Goal: Feedback & Contribution: Leave review/rating

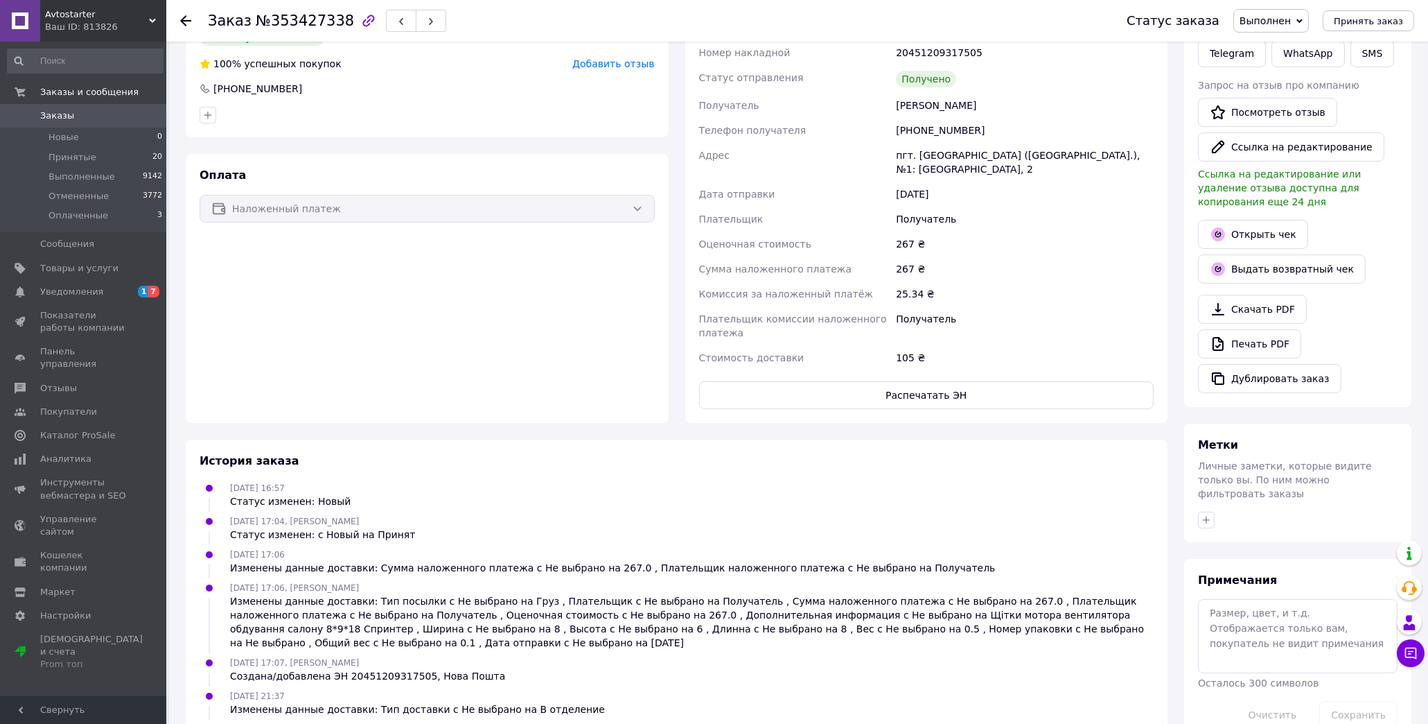
scroll to position [416, 0]
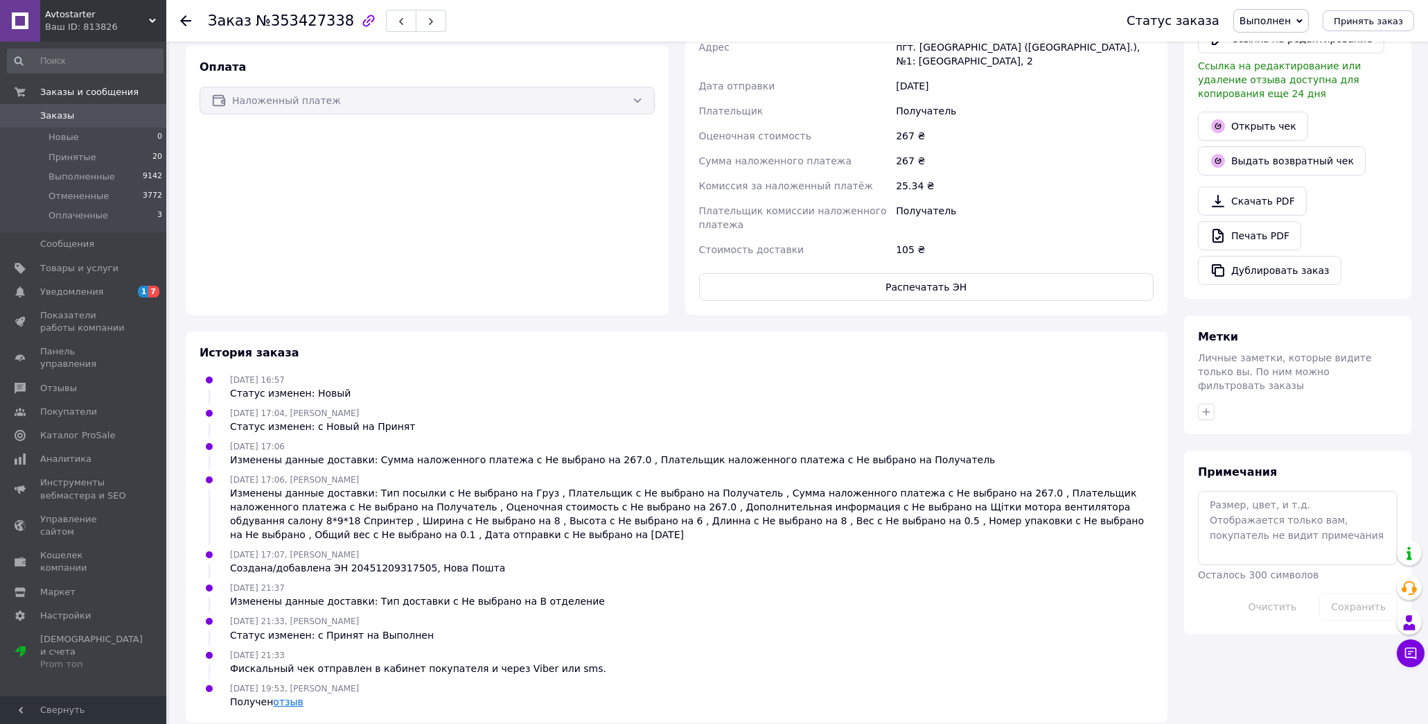
click at [286, 696] on link "отзыв" at bounding box center [288, 701] width 30 height 11
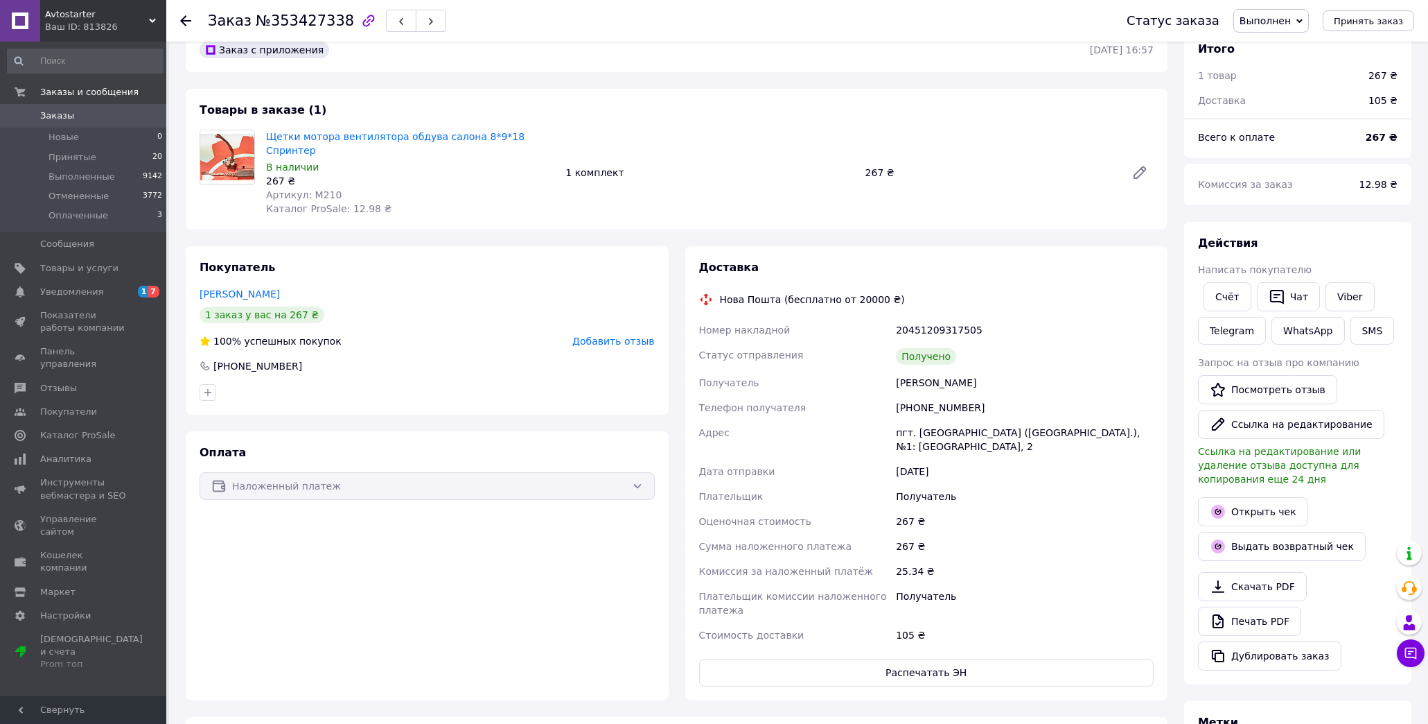
click at [611, 335] on span "Добавить отзыв" at bounding box center [613, 340] width 82 height 11
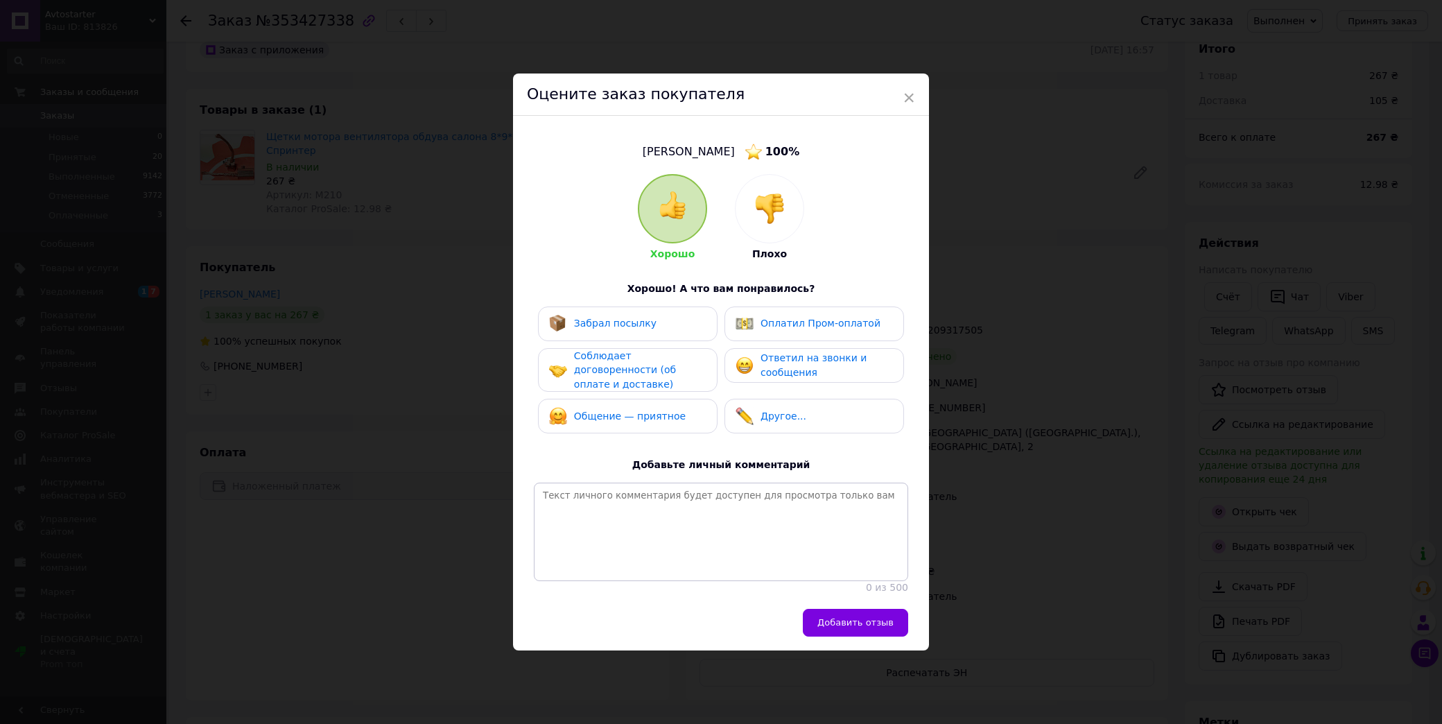
click at [621, 317] on span "Забрал посылку" at bounding box center [615, 322] width 82 height 11
click at [620, 364] on span "Соблюдает договоренности (об оплате и доставке)" at bounding box center [625, 370] width 102 height 40
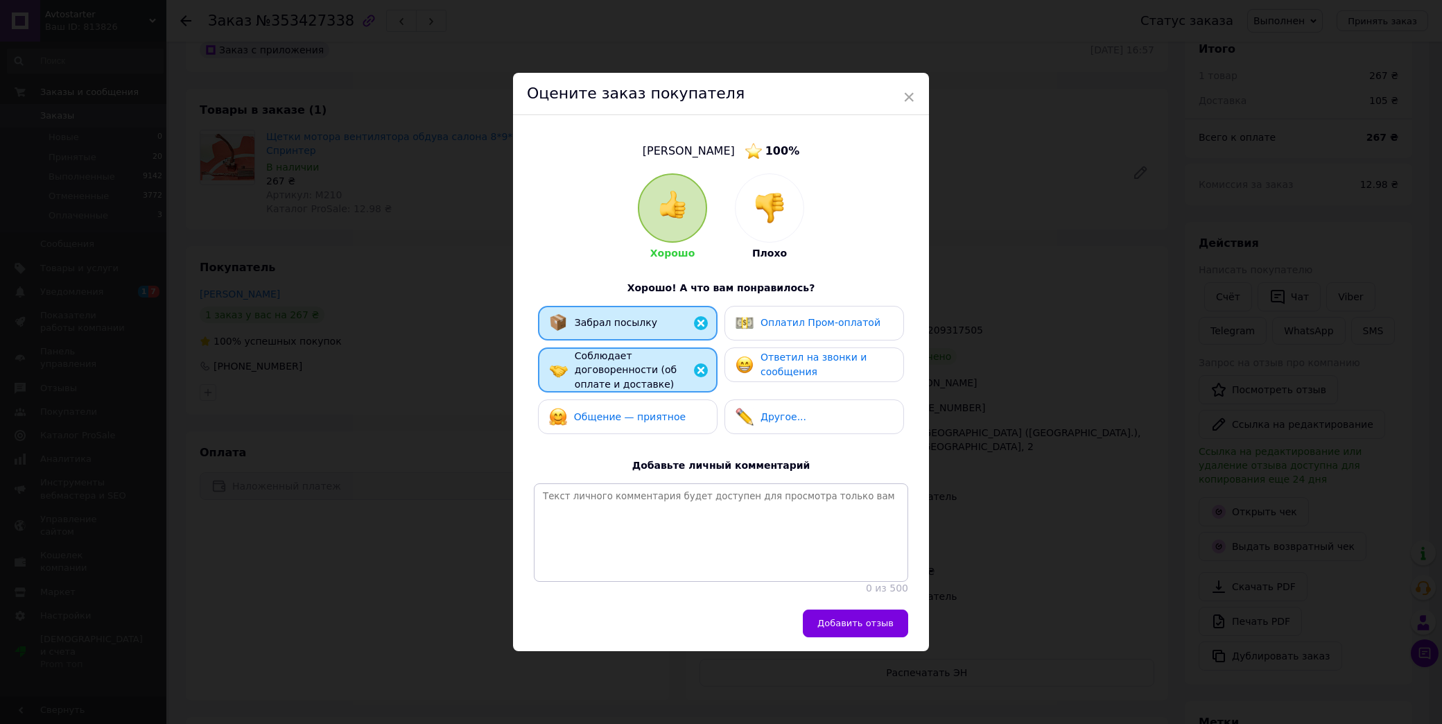
click at [620, 411] on span "Общение — приятное" at bounding box center [630, 416] width 112 height 11
click at [808, 352] on span "Ответил на звонки и сообщения" at bounding box center [813, 364] width 106 height 26
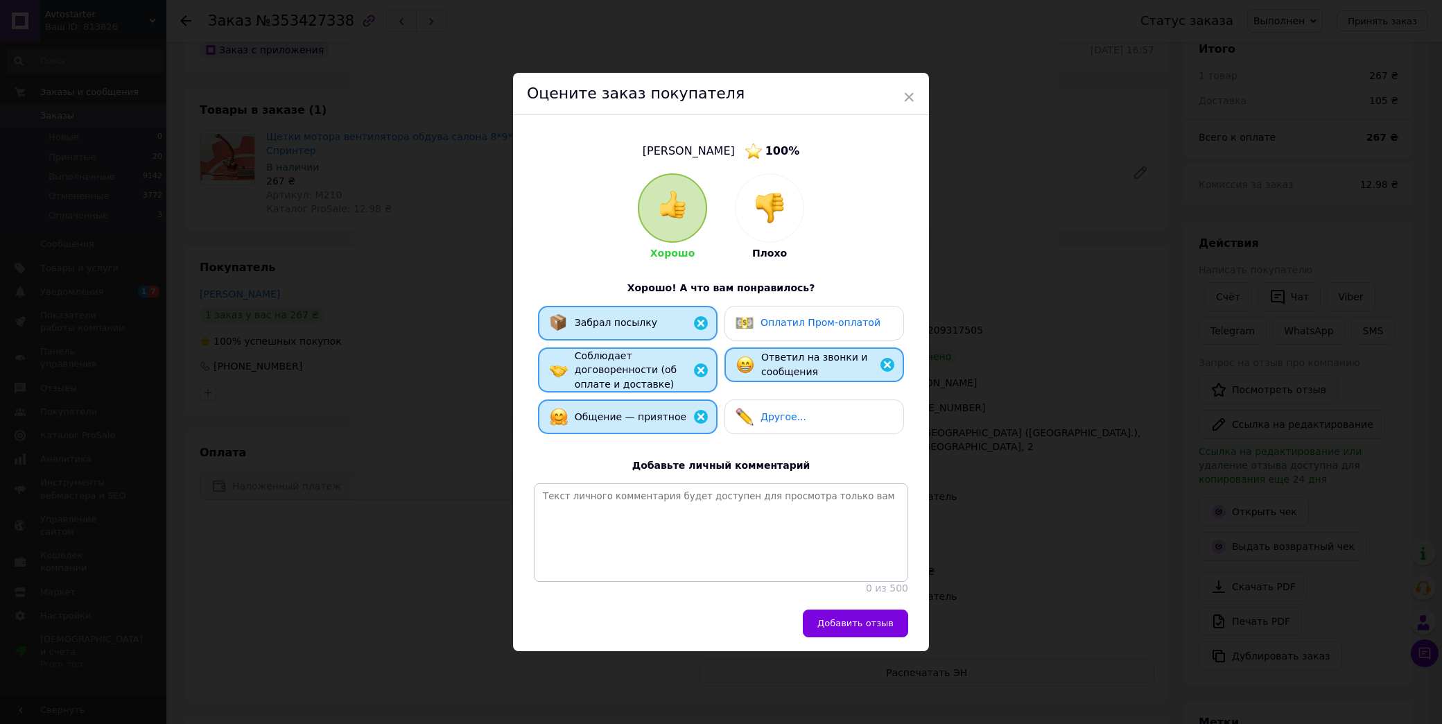
click at [794, 399] on div "Другое..." at bounding box center [814, 416] width 180 height 35
click at [682, 490] on textarea at bounding box center [721, 532] width 374 height 98
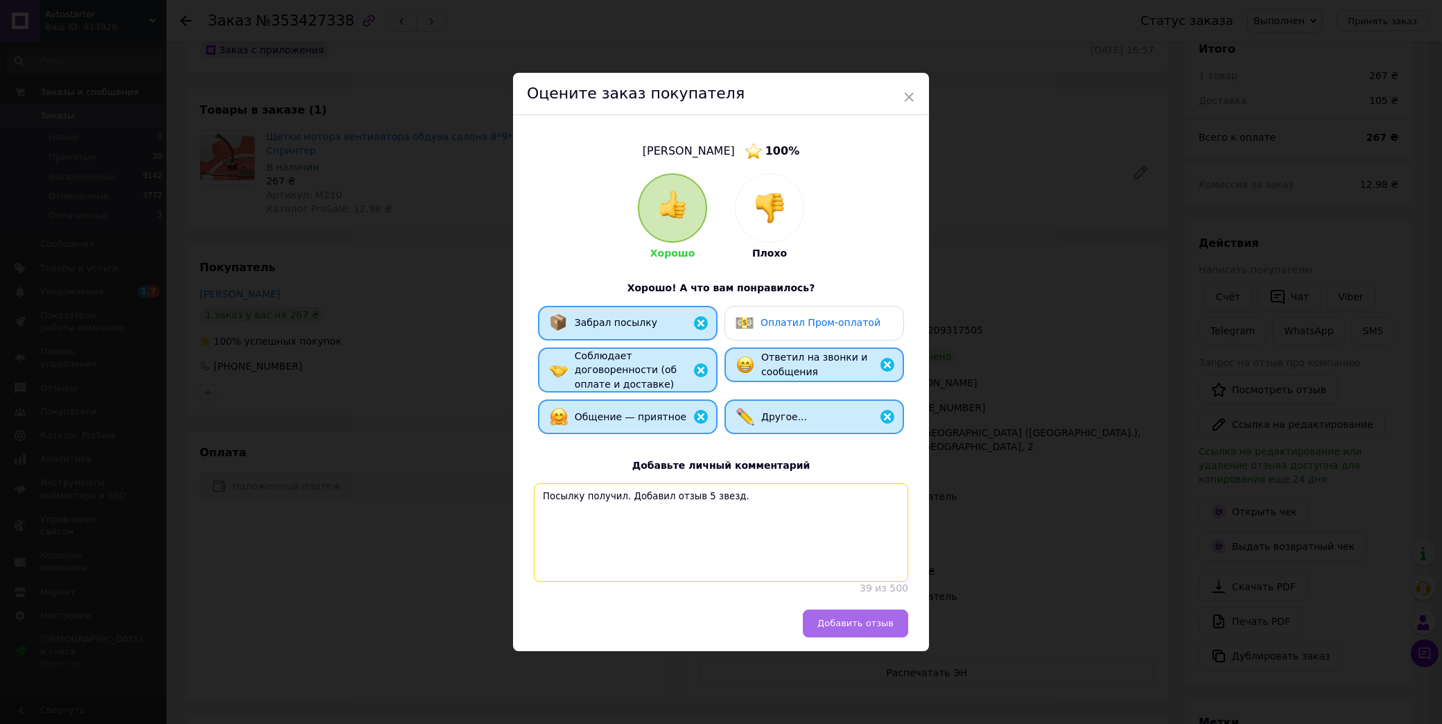
type textarea "Посылку получил. Добавил отзыв 5 звезд."
click at [871, 622] on span "Добавить отзыв" at bounding box center [855, 623] width 76 height 10
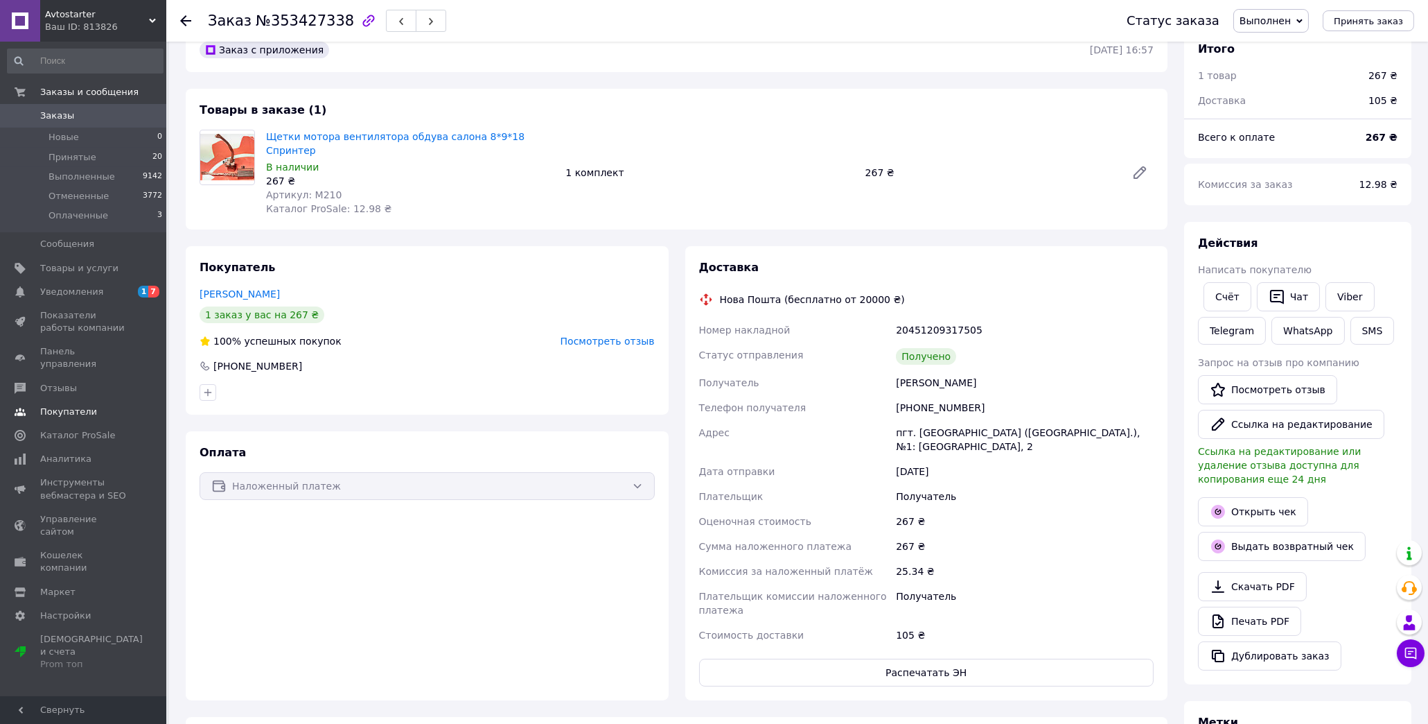
click at [54, 382] on span "Отзывы" at bounding box center [58, 388] width 37 height 12
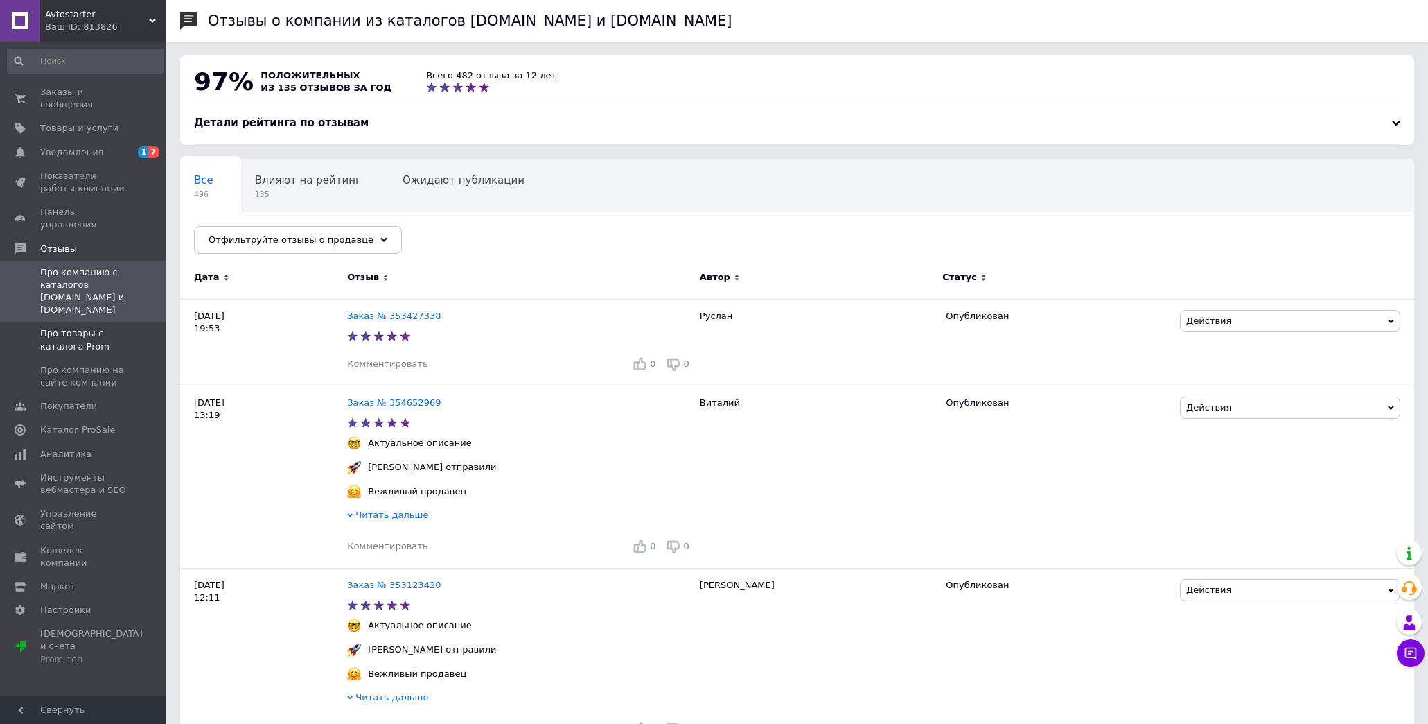
click at [61, 327] on span "Про товары с каталога Prom" at bounding box center [84, 339] width 88 height 25
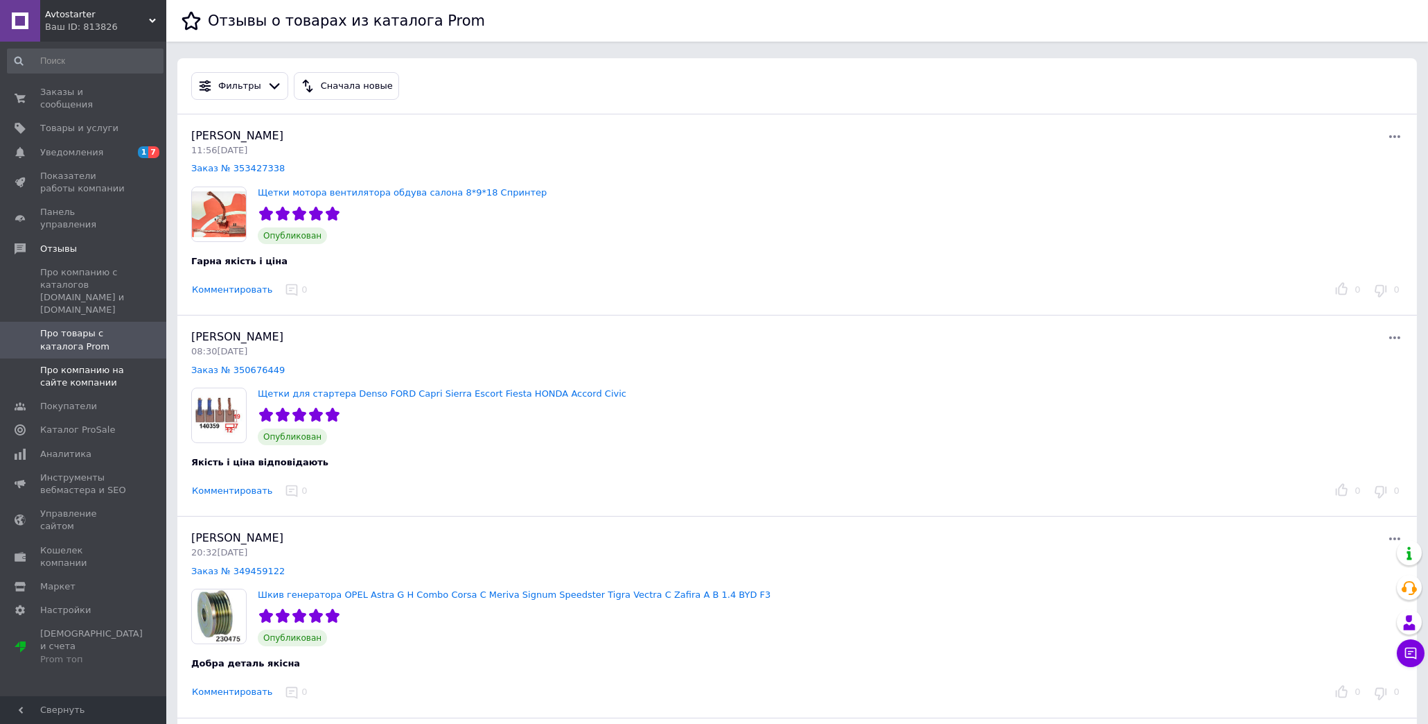
click at [85, 364] on span "Про компанию на сайте компании" at bounding box center [84, 376] width 88 height 25
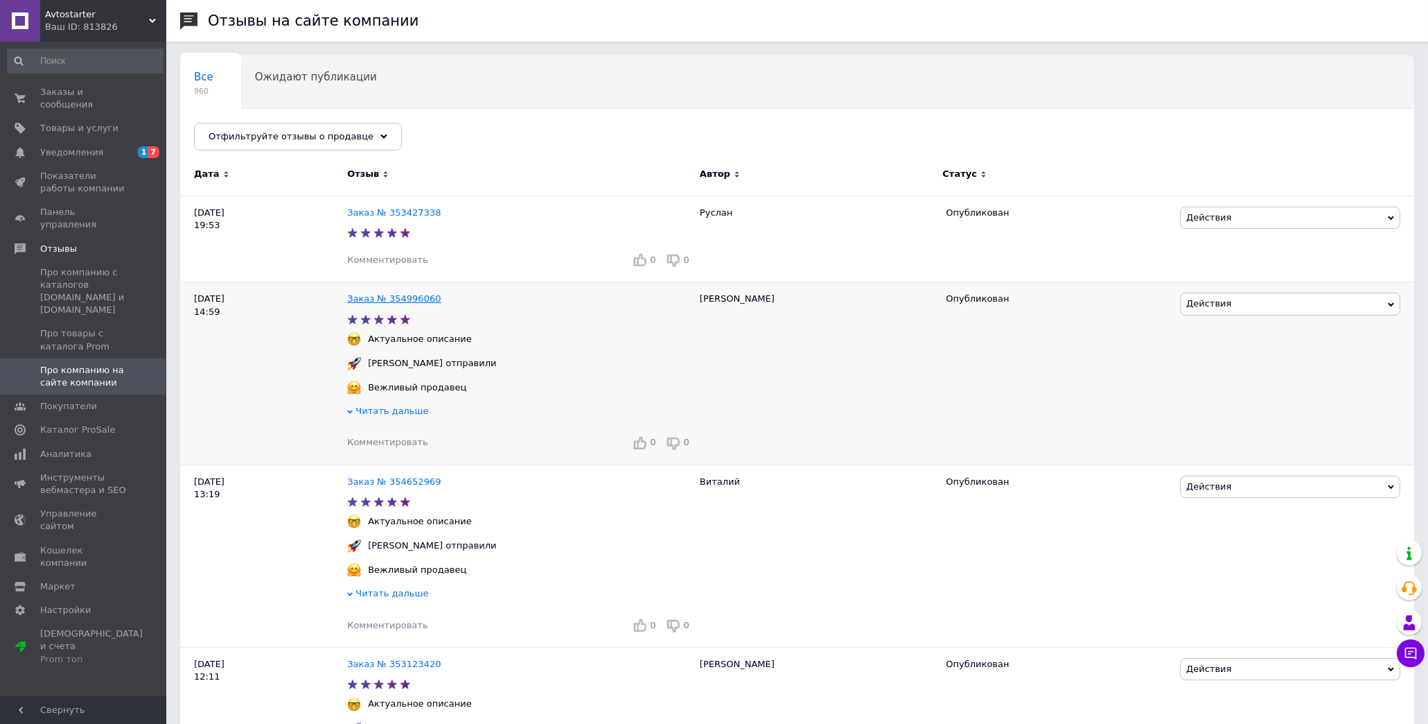
click at [395, 299] on link "Заказ № 354996060" at bounding box center [394, 298] width 94 height 10
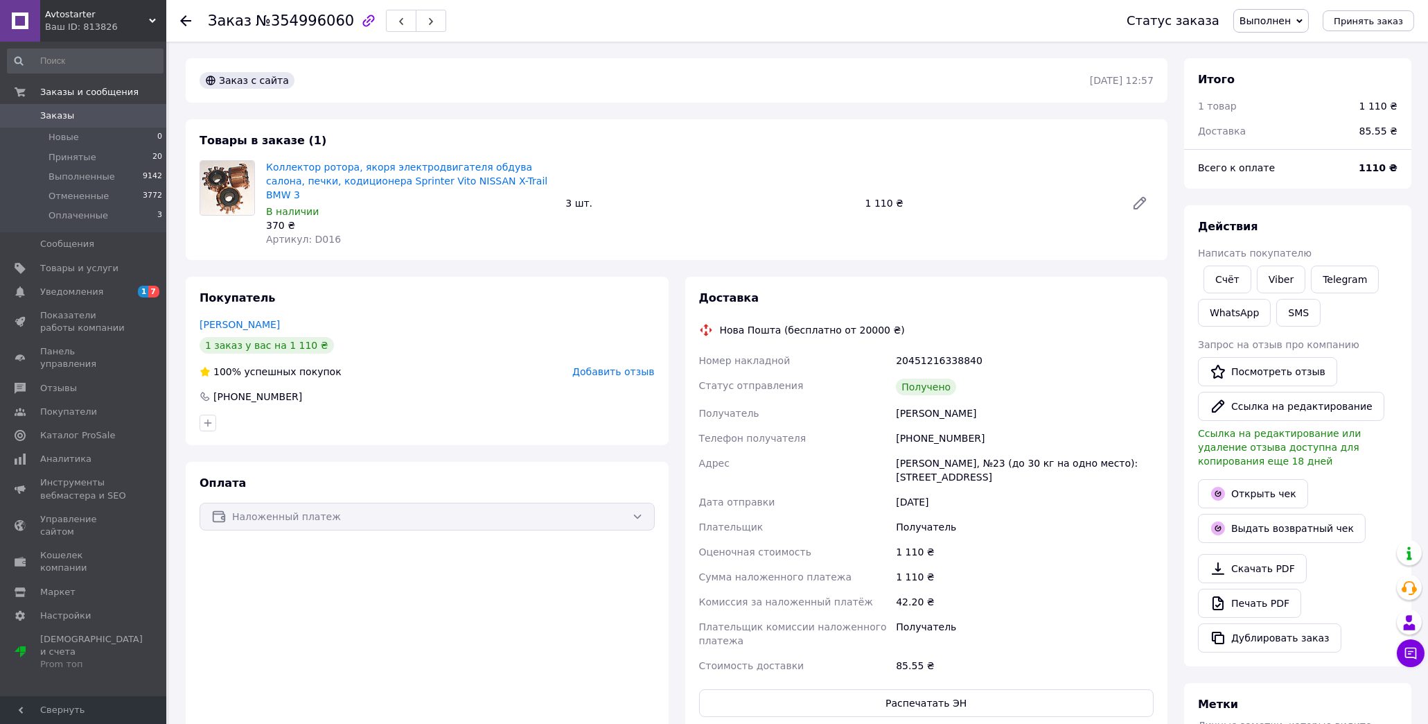
click at [612, 366] on span "Добавить отзыв" at bounding box center [613, 371] width 82 height 11
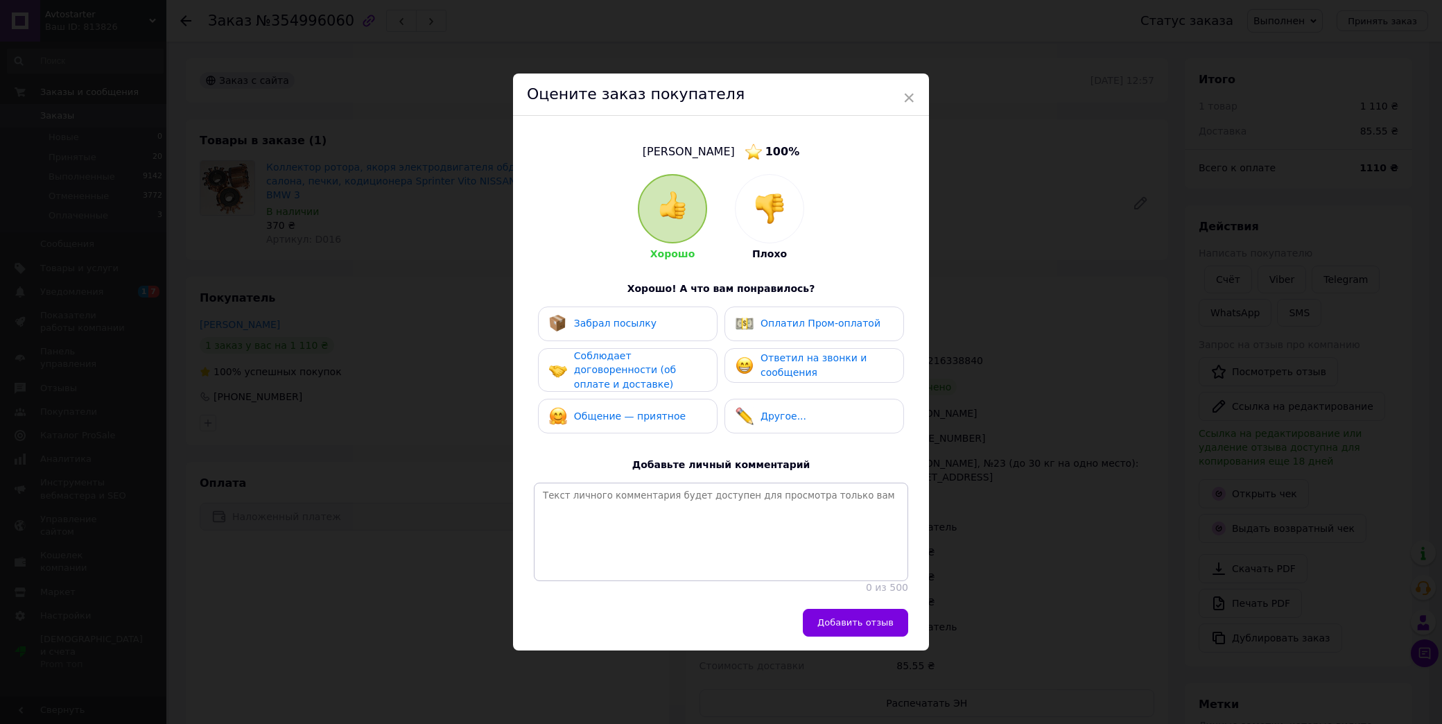
click at [599, 317] on span "Забрал посылку" at bounding box center [615, 322] width 82 height 11
click at [620, 361] on span "Соблюдает договоренности (об оплате и доставке)" at bounding box center [625, 370] width 102 height 40
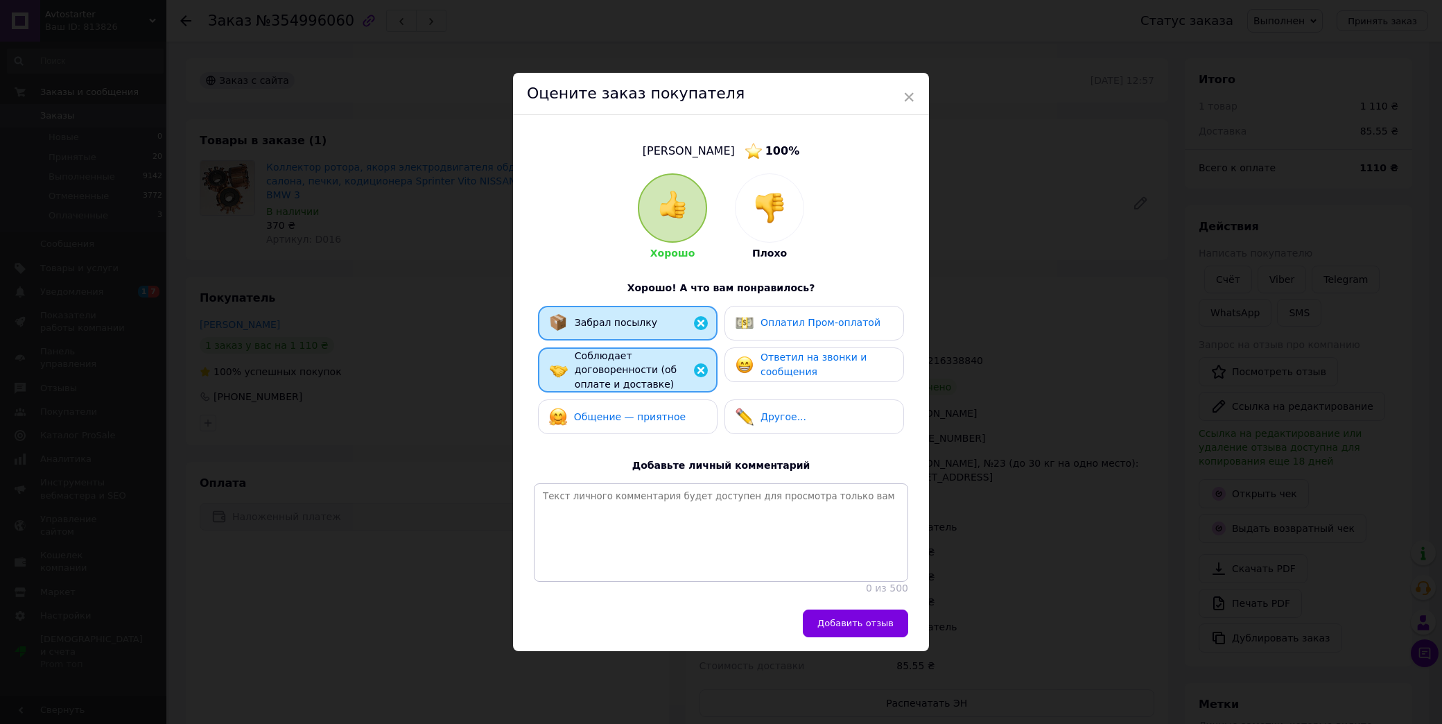
click at [620, 411] on span "Общение — приятное" at bounding box center [630, 416] width 112 height 11
click at [784, 352] on span "Ответил на звонки и сообщения" at bounding box center [813, 364] width 106 height 26
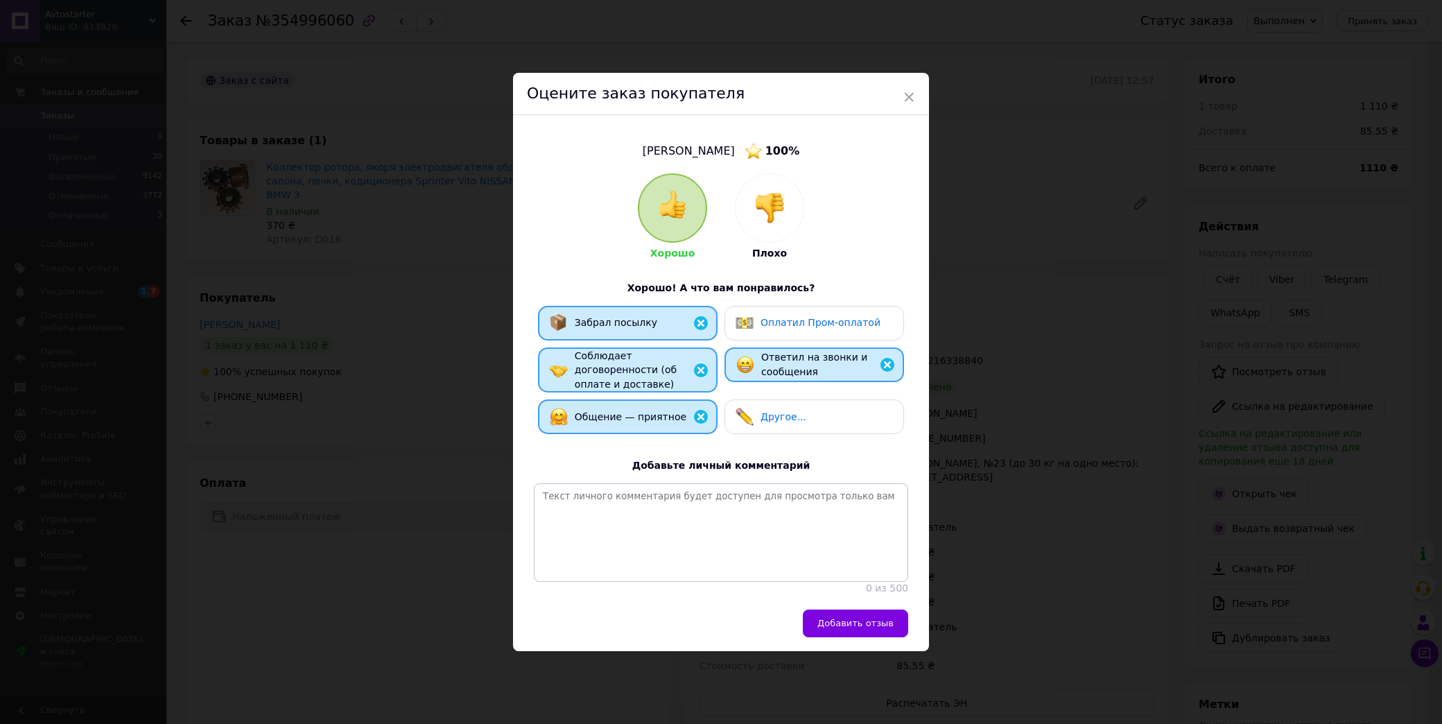
click at [772, 411] on span "Другое..." at bounding box center [783, 416] width 46 height 11
click at [599, 497] on textarea at bounding box center [721, 532] width 374 height 98
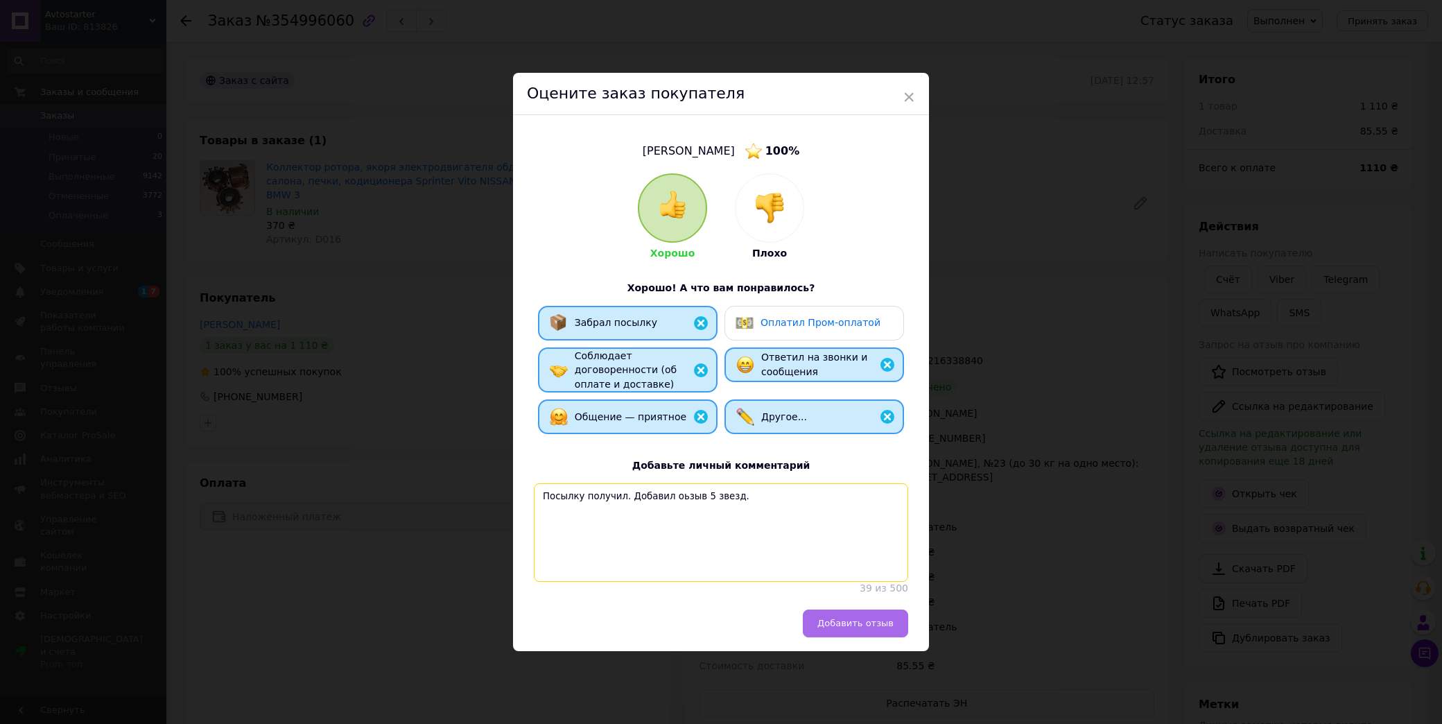
type textarea "Посылку получил. Добавил оьзыв 5 звезд."
click at [840, 625] on span "Добавить отзыв" at bounding box center [855, 623] width 76 height 10
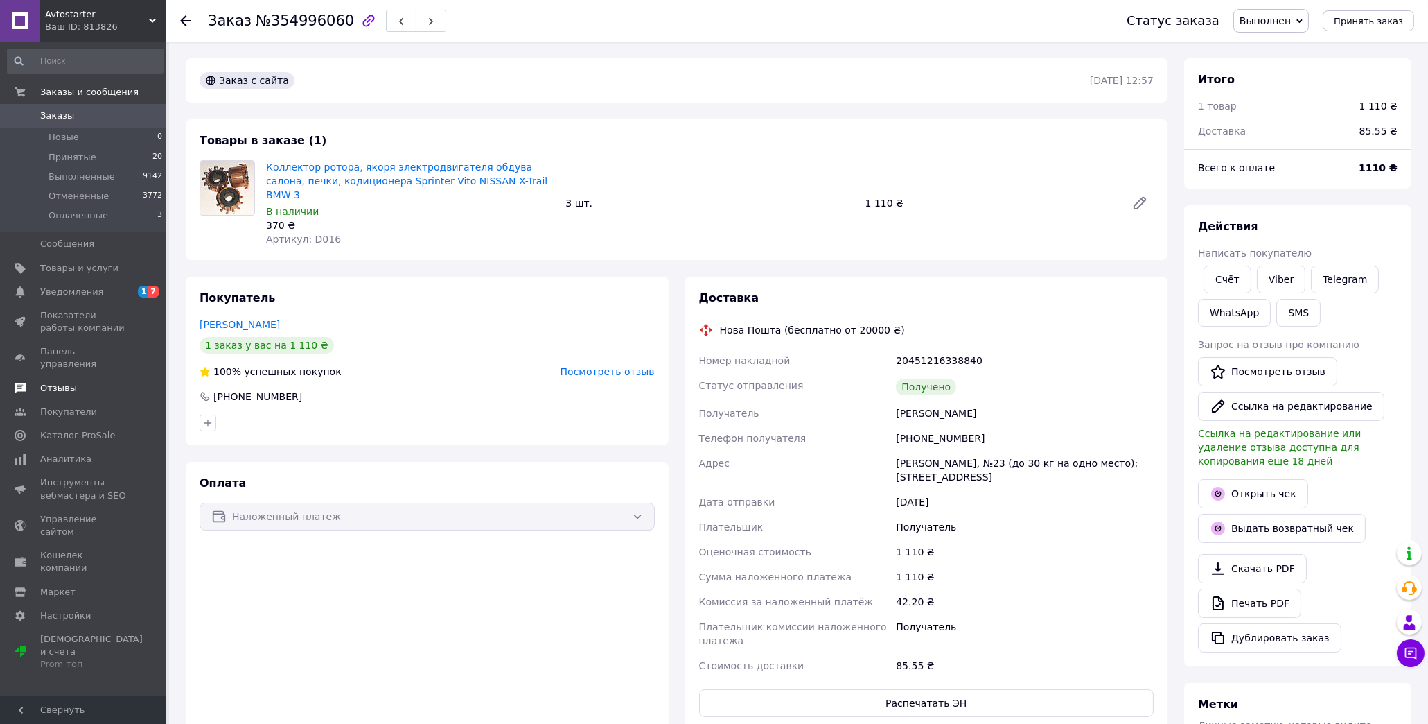
click at [58, 382] on span "Отзывы" at bounding box center [58, 388] width 37 height 12
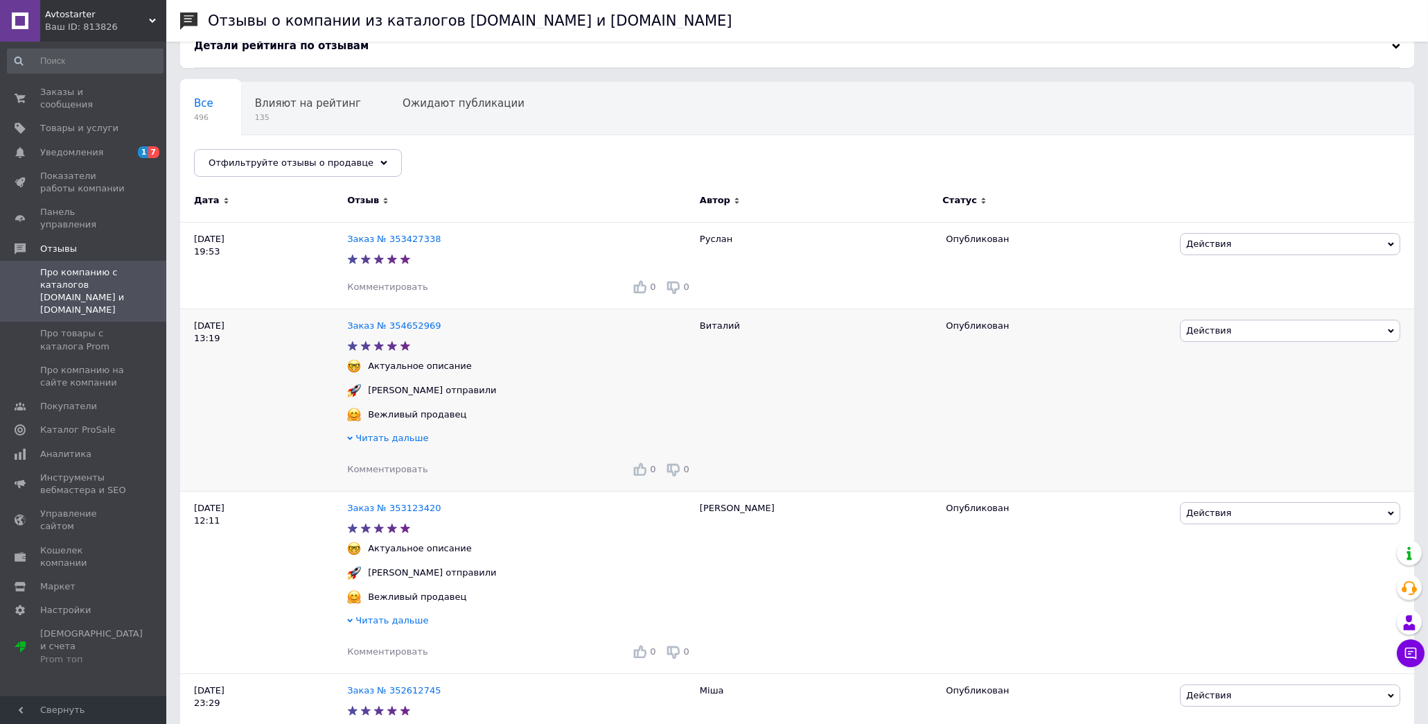
scroll to position [154, 0]
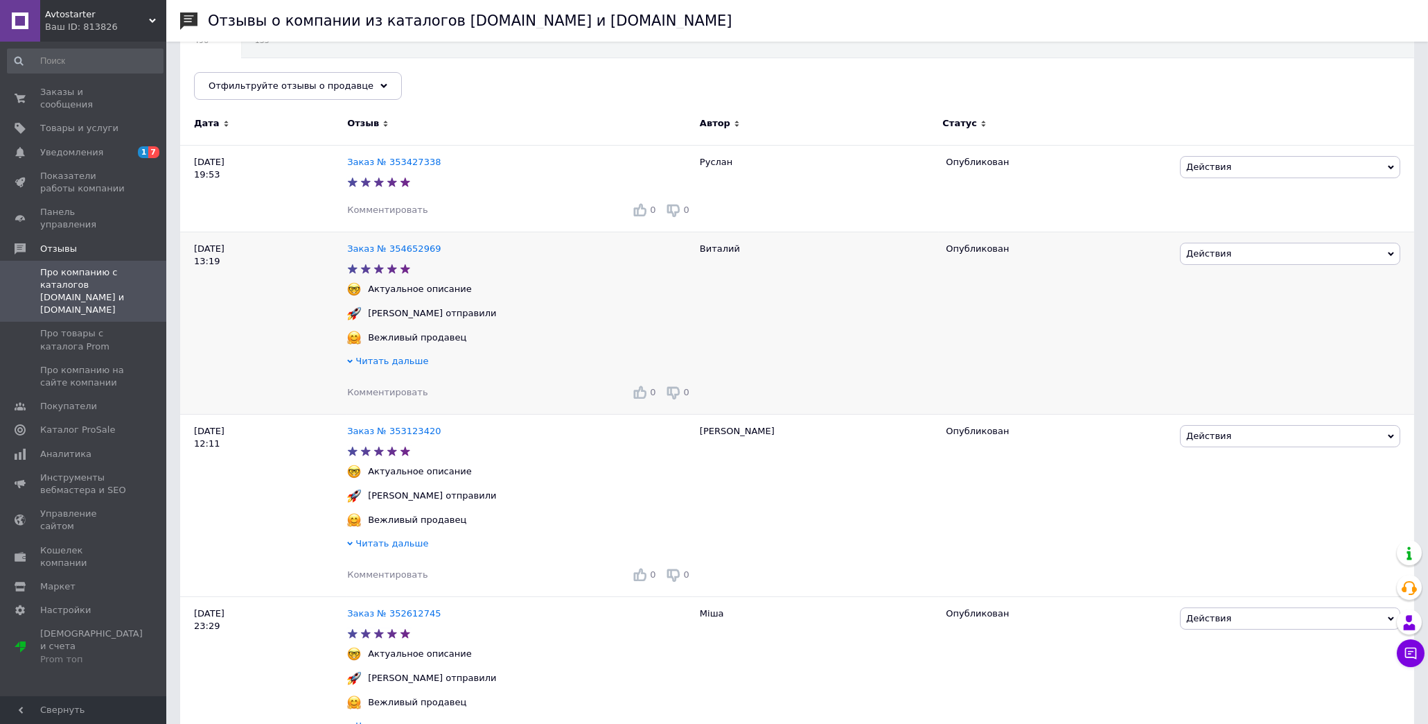
click at [385, 361] on span "Читать дальше" at bounding box center [392, 361] width 73 height 10
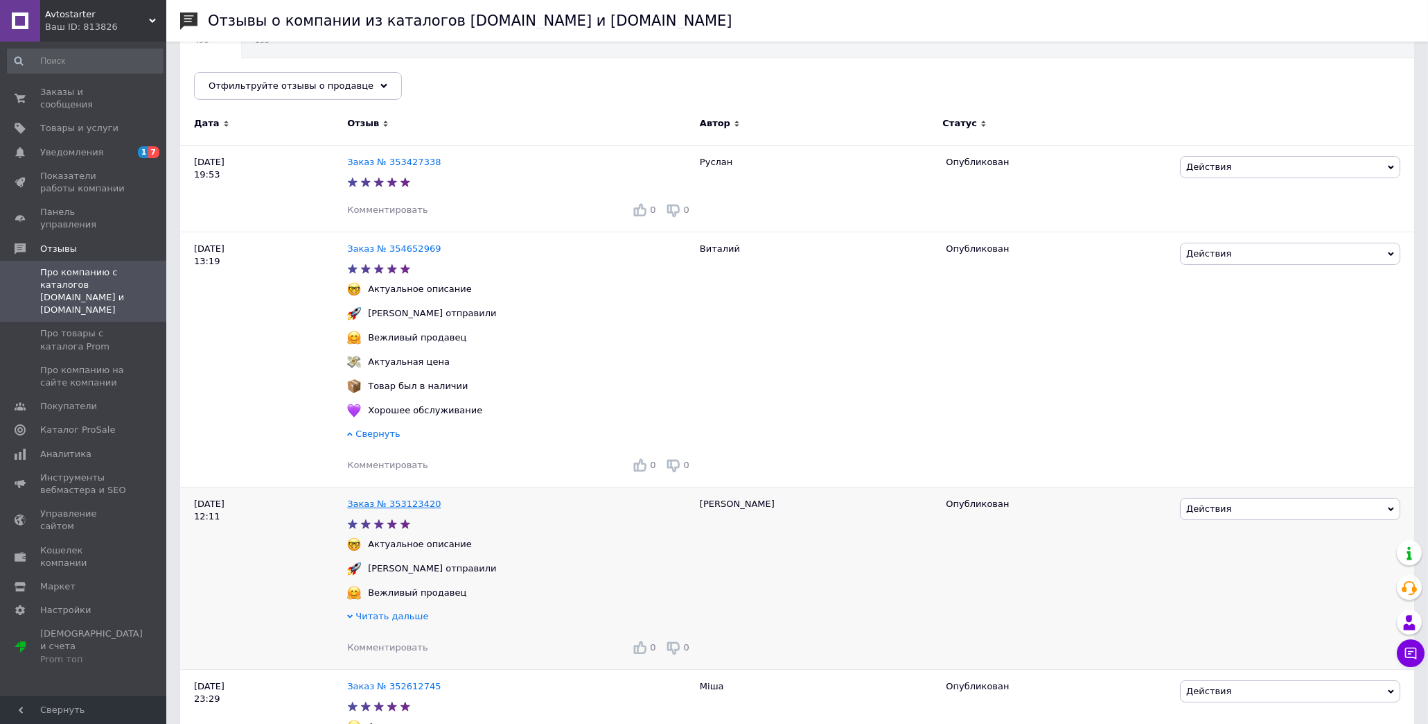
click at [369, 509] on link "Заказ № 353123420" at bounding box center [394, 503] width 94 height 10
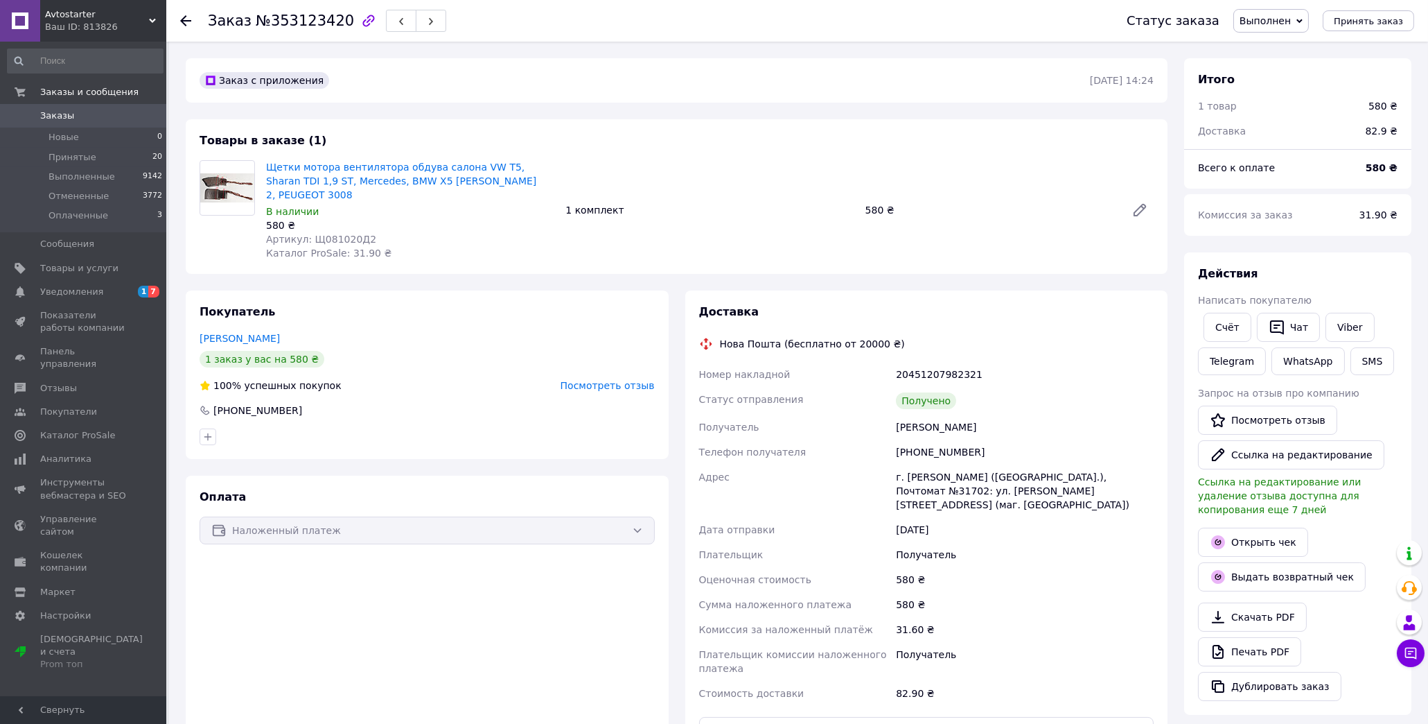
click at [619, 380] on span "Посмотреть отзыв" at bounding box center [608, 385] width 94 height 11
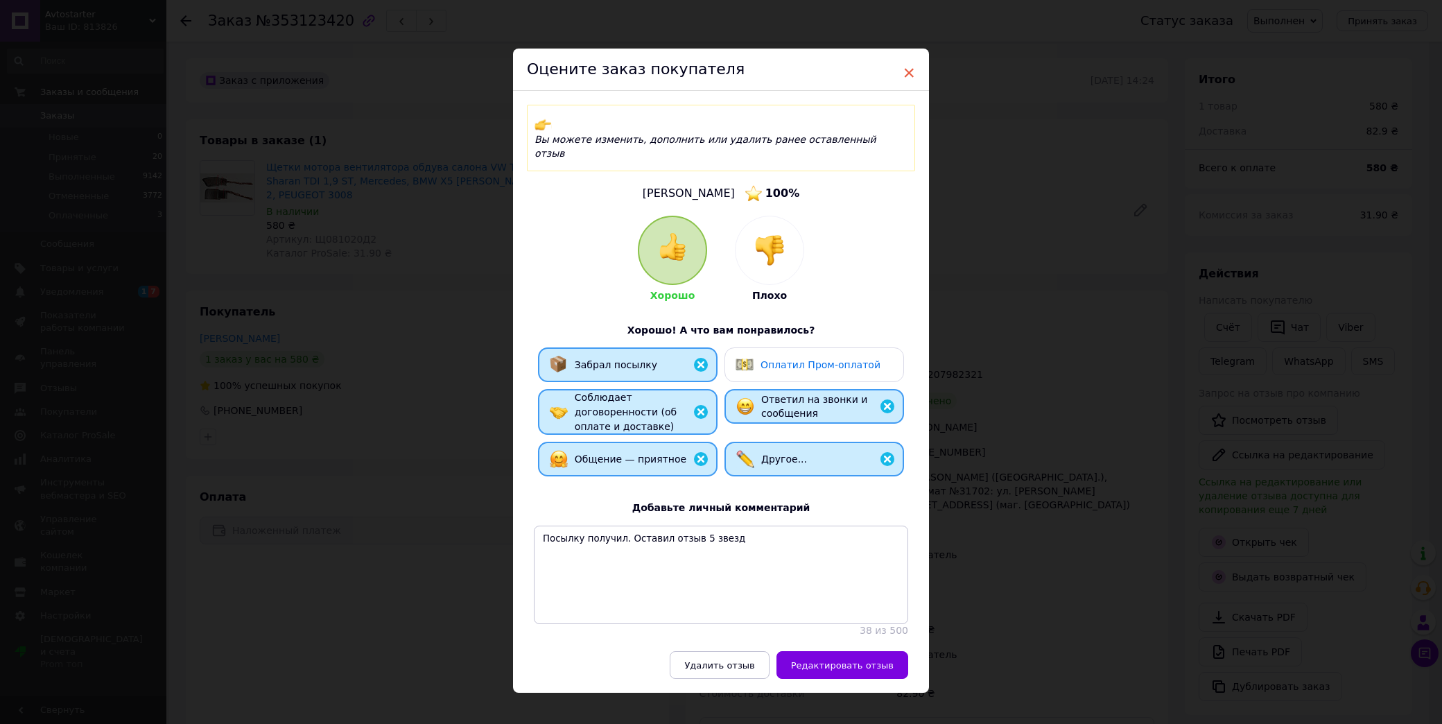
click at [911, 71] on span "×" at bounding box center [908, 73] width 12 height 24
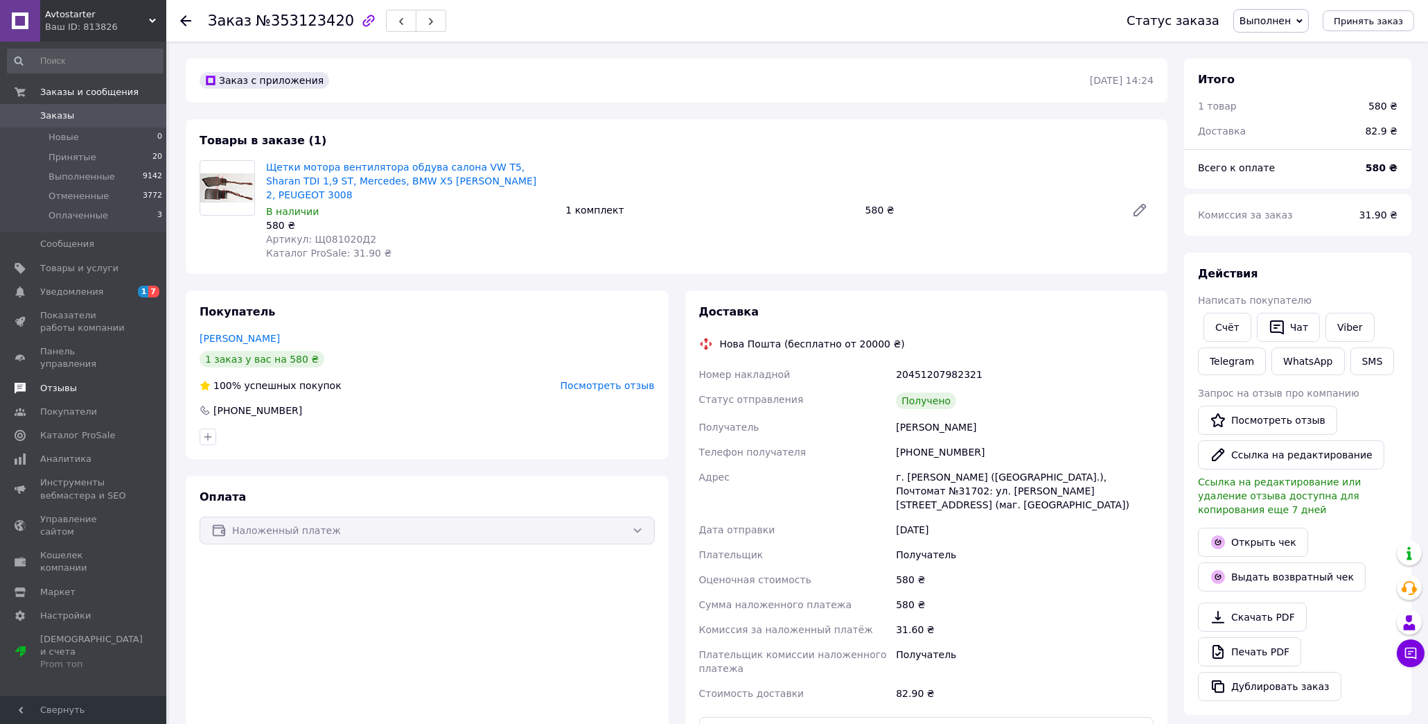
click at [53, 382] on span "Отзывы" at bounding box center [58, 388] width 37 height 12
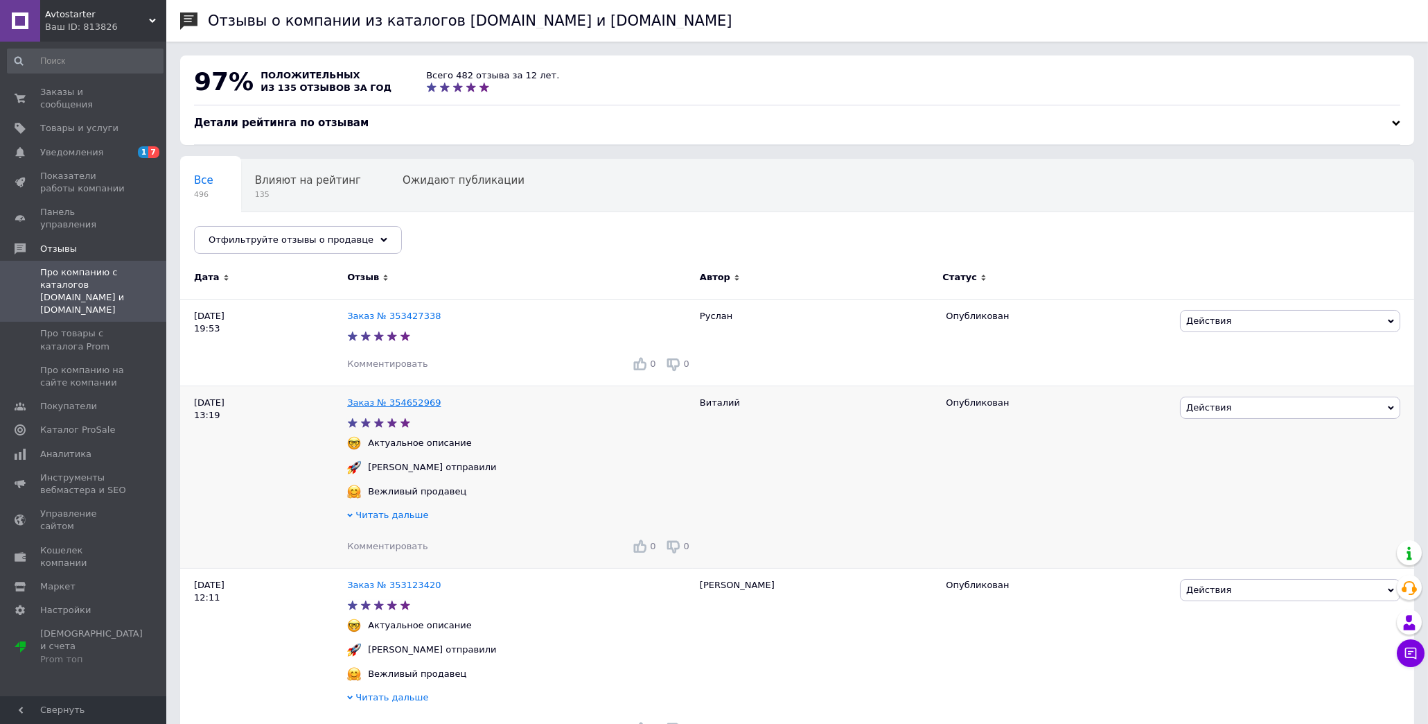
click at [392, 402] on link "Заказ № 354652969" at bounding box center [394, 402] width 94 height 10
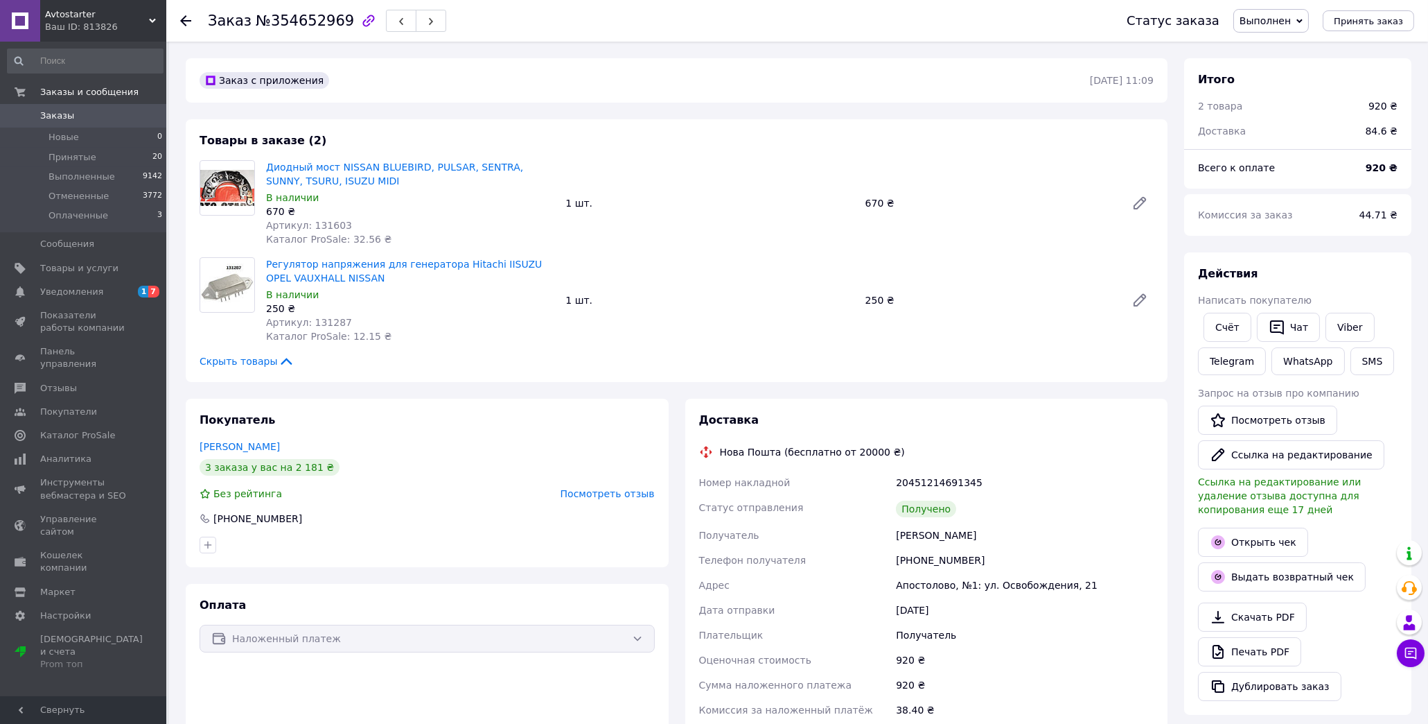
click at [53, 115] on span "Заказы" at bounding box center [57, 116] width 34 height 12
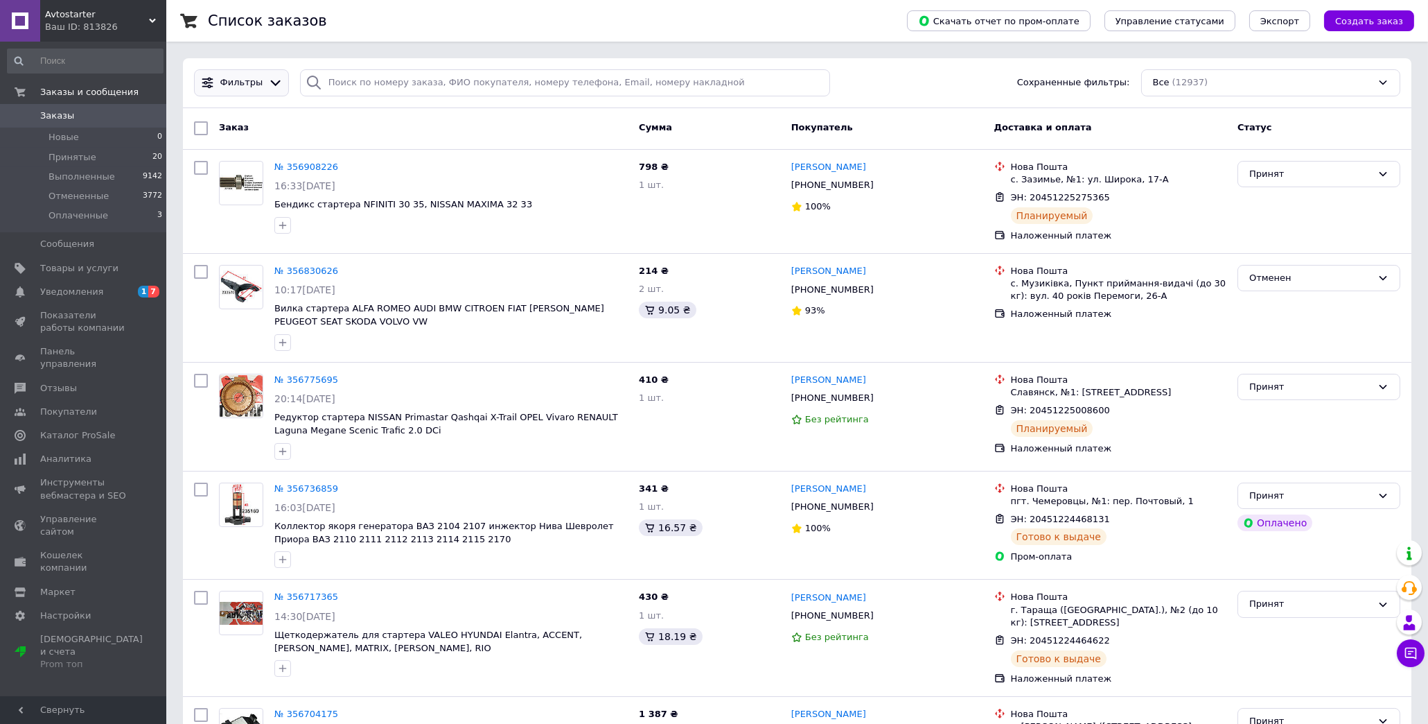
click at [268, 78] on icon at bounding box center [275, 83] width 15 height 15
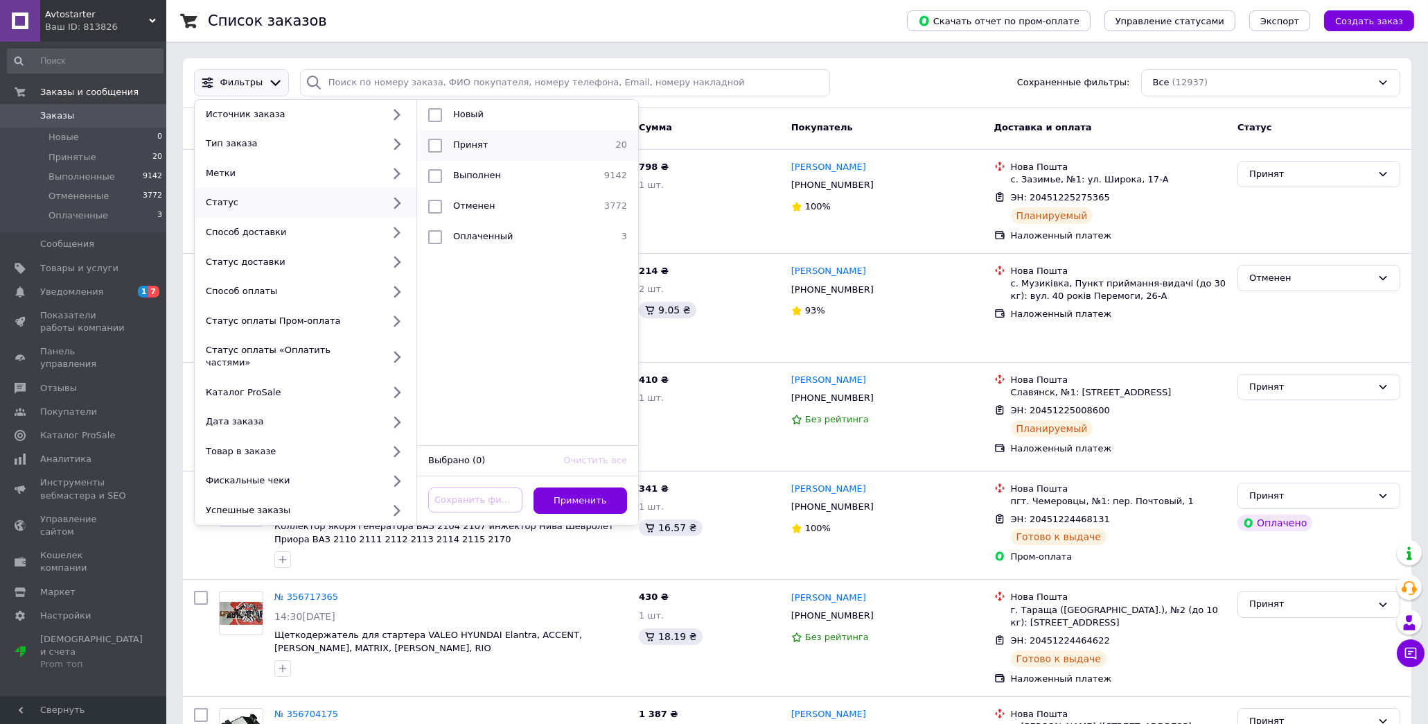
click at [432, 146] on input "checkbox" at bounding box center [435, 146] width 14 height 14
checkbox input "true"
click at [600, 487] on button "Применить" at bounding box center [581, 500] width 94 height 27
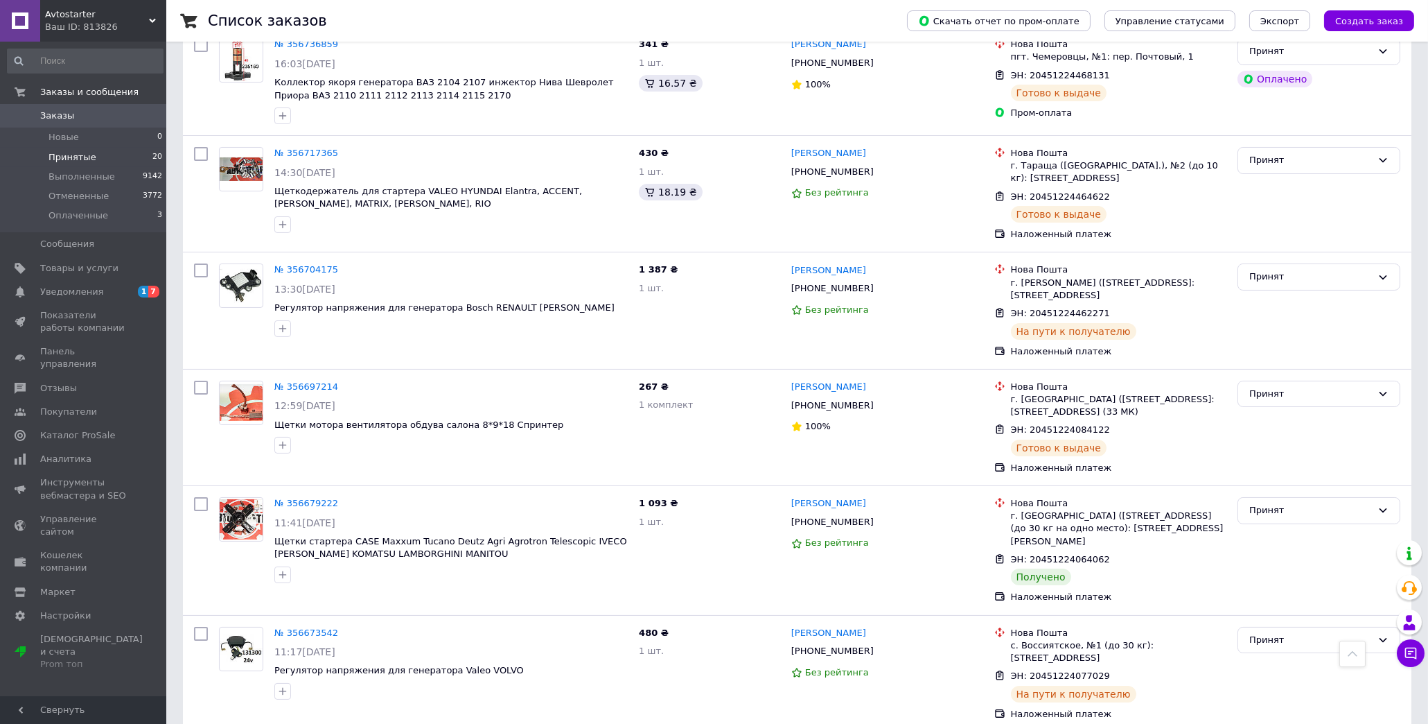
scroll to position [462, 0]
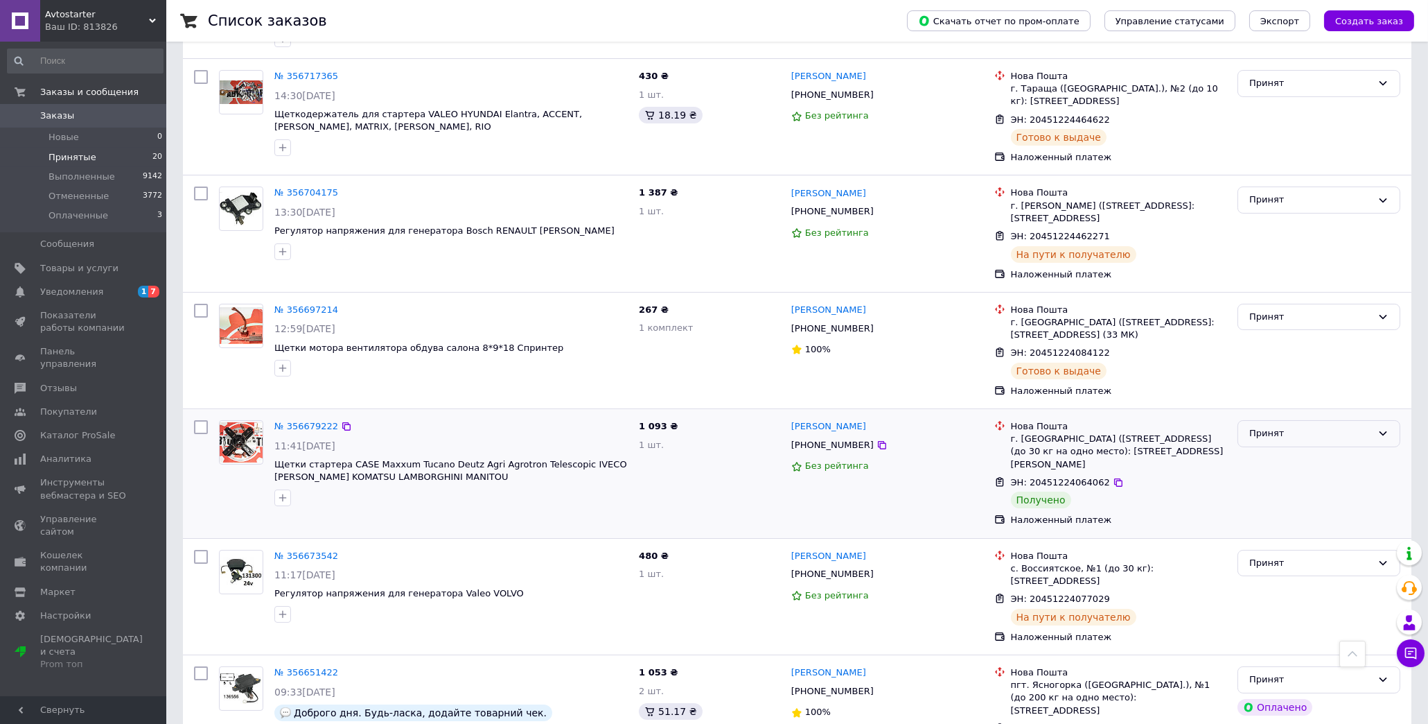
click at [1354, 424] on div "Принят" at bounding box center [1319, 433] width 163 height 27
click at [1275, 462] on li "Выполнен" at bounding box center [1319, 463] width 161 height 26
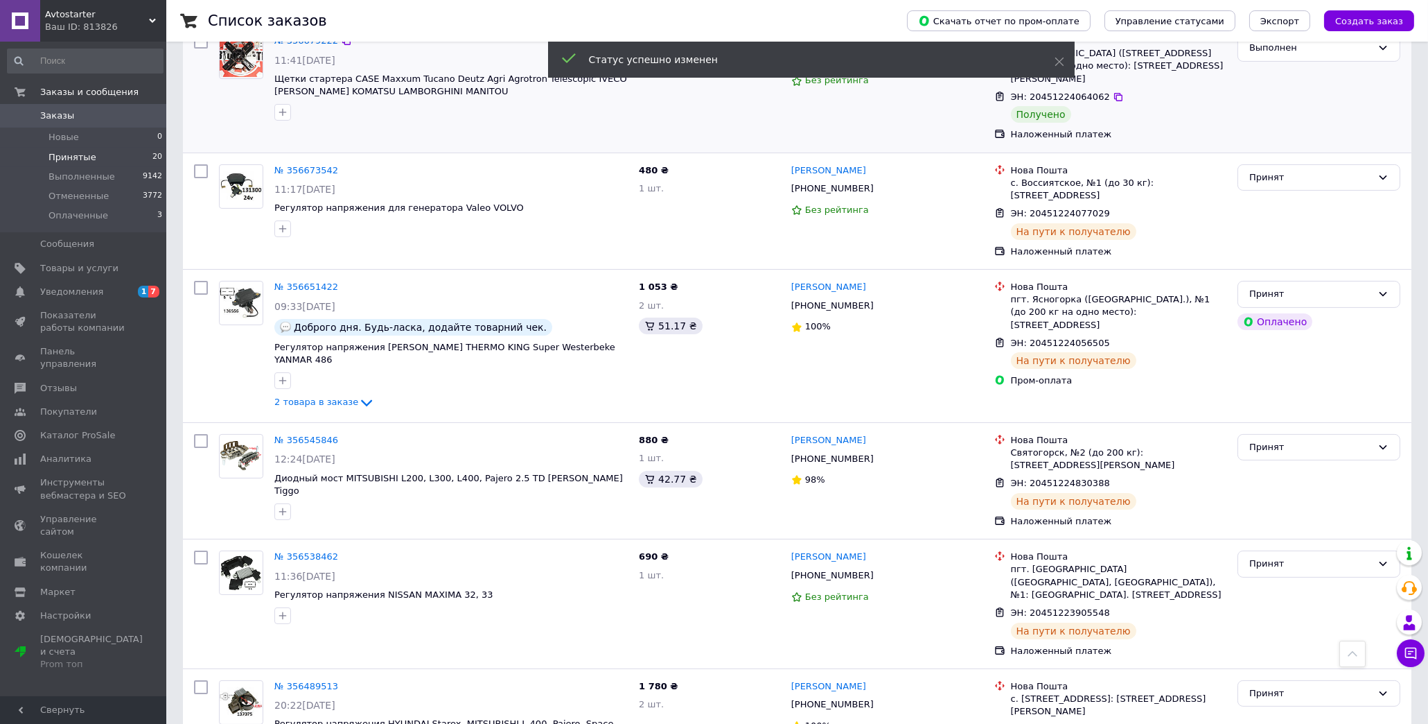
scroll to position [1001, 0]
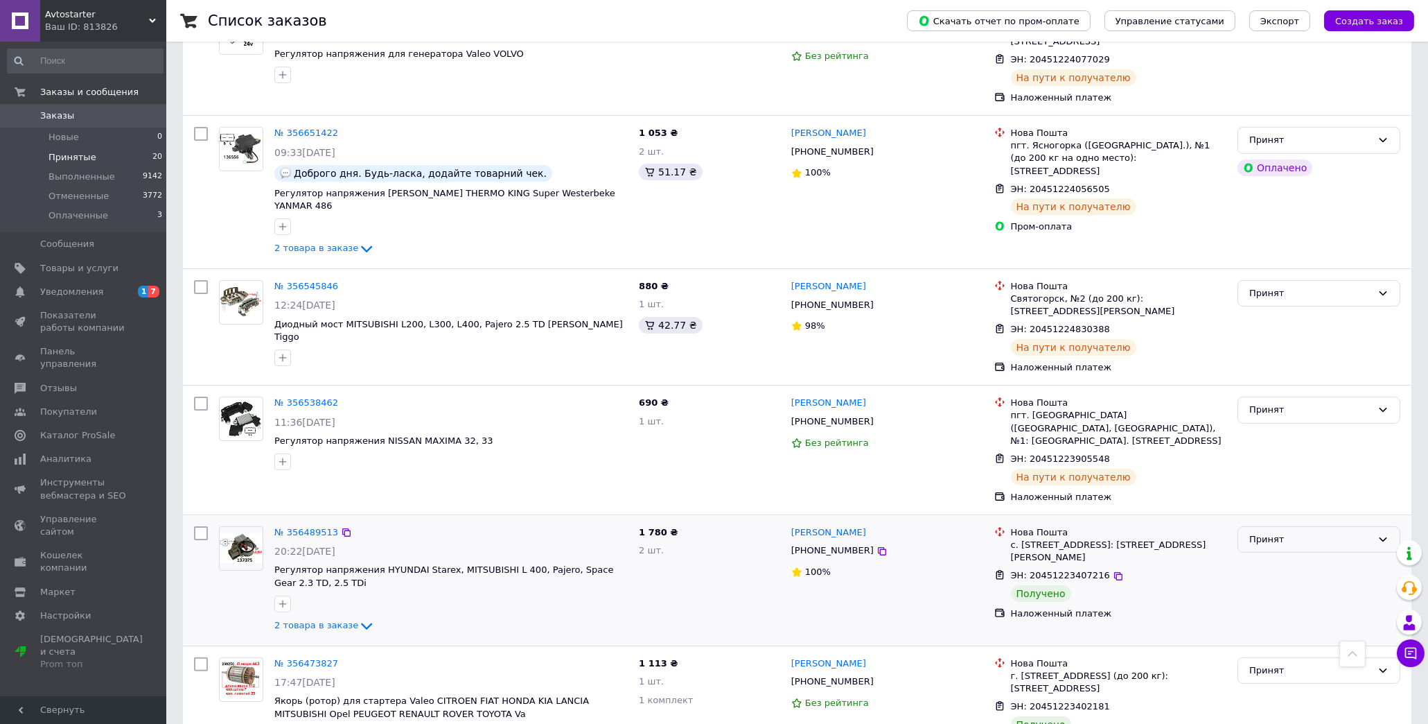
click at [1336, 532] on div "Принят" at bounding box center [1311, 539] width 123 height 15
click at [1274, 555] on li "Выполнен" at bounding box center [1319, 568] width 161 height 26
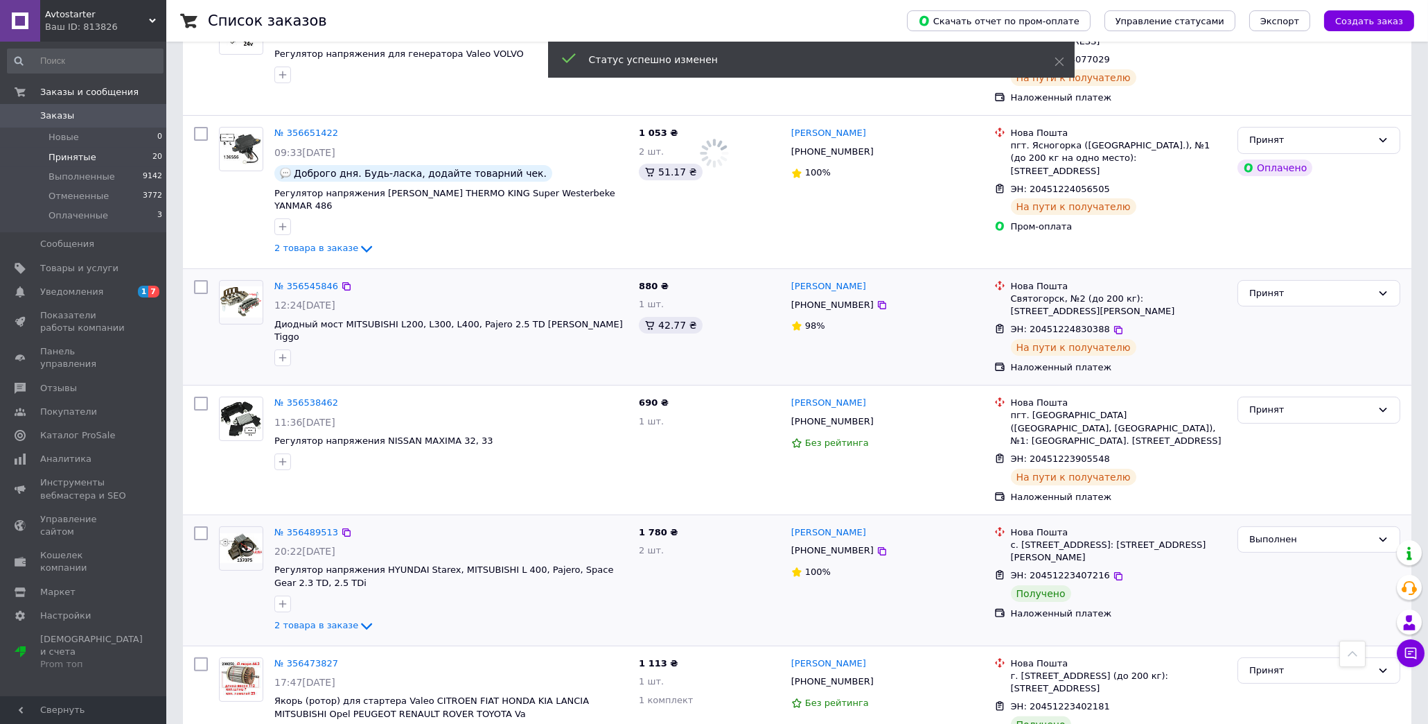
scroll to position [1155, 0]
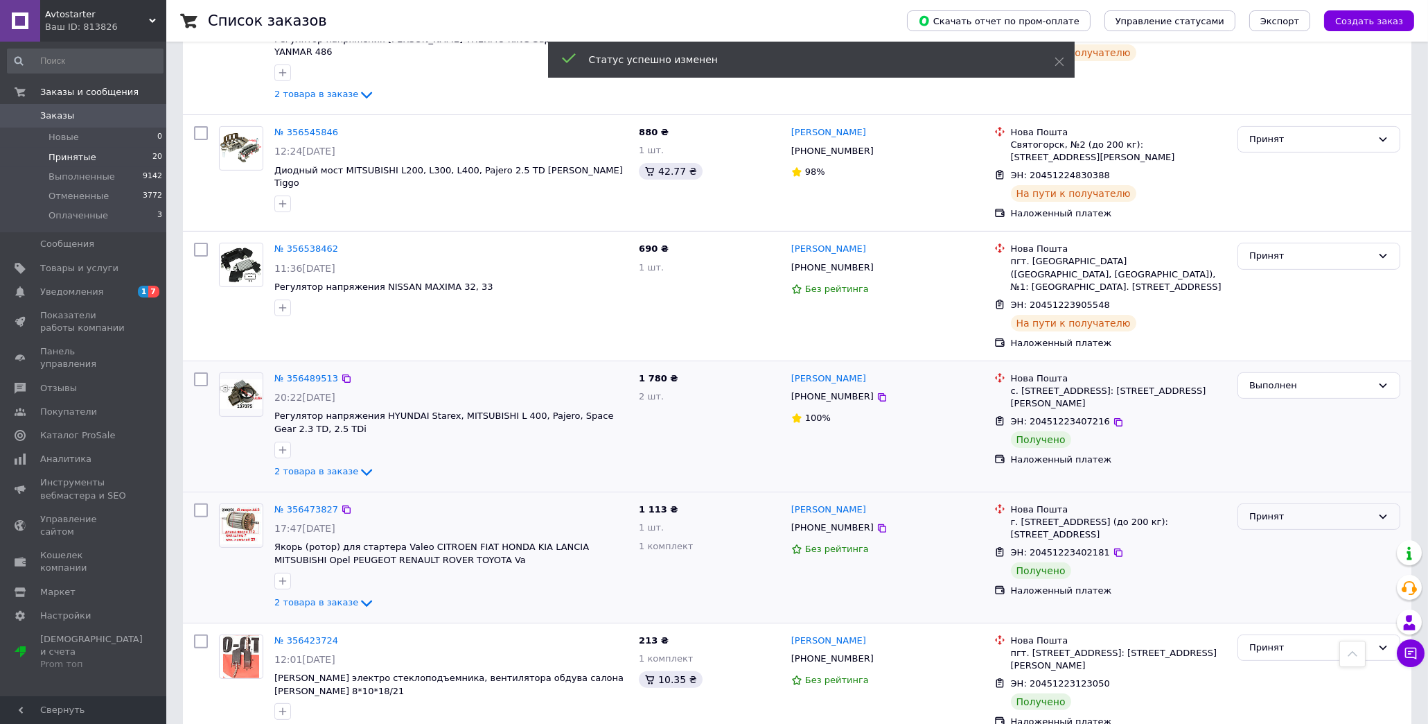
click at [1309, 509] on div "Принят" at bounding box center [1311, 516] width 123 height 15
click at [1280, 532] on li "Выполнен" at bounding box center [1319, 545] width 161 height 26
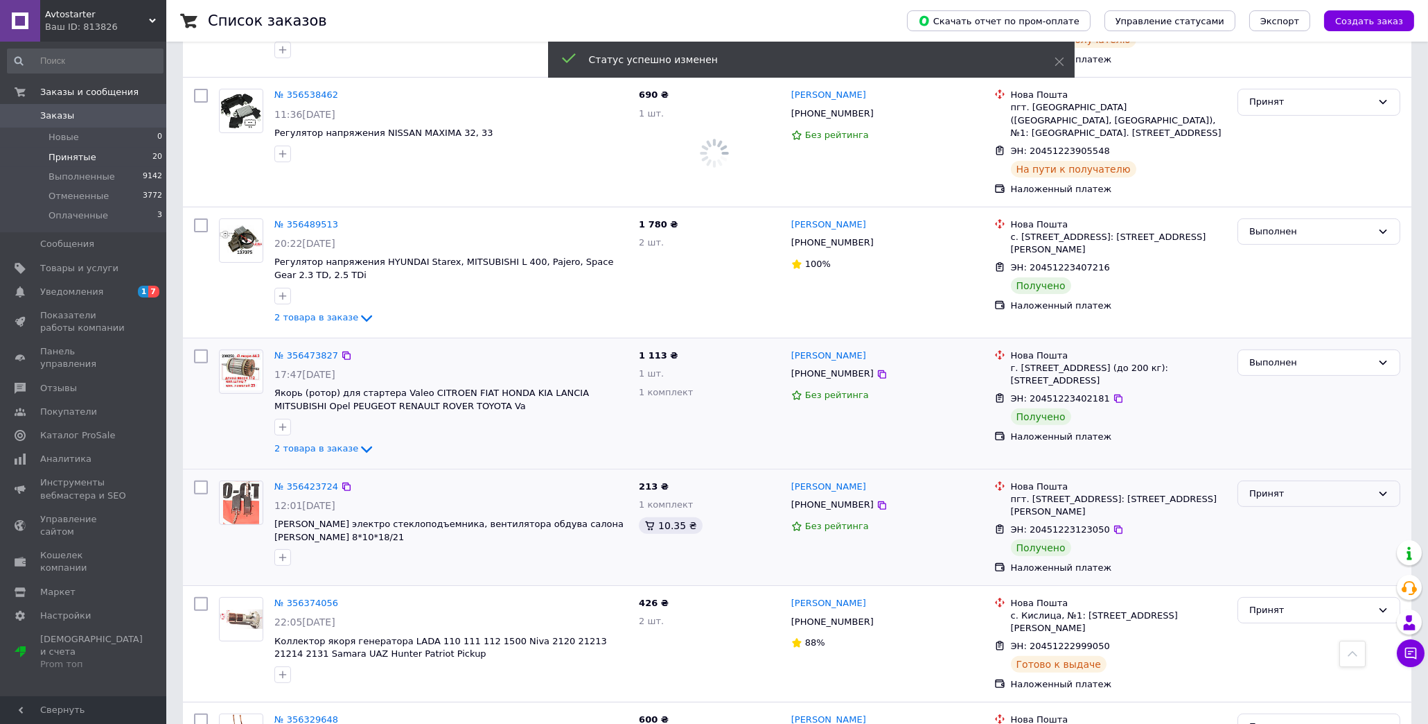
click at [1292, 487] on div "Принят" at bounding box center [1311, 494] width 123 height 15
click at [1280, 509] on li "Выполнен" at bounding box center [1319, 522] width 161 height 26
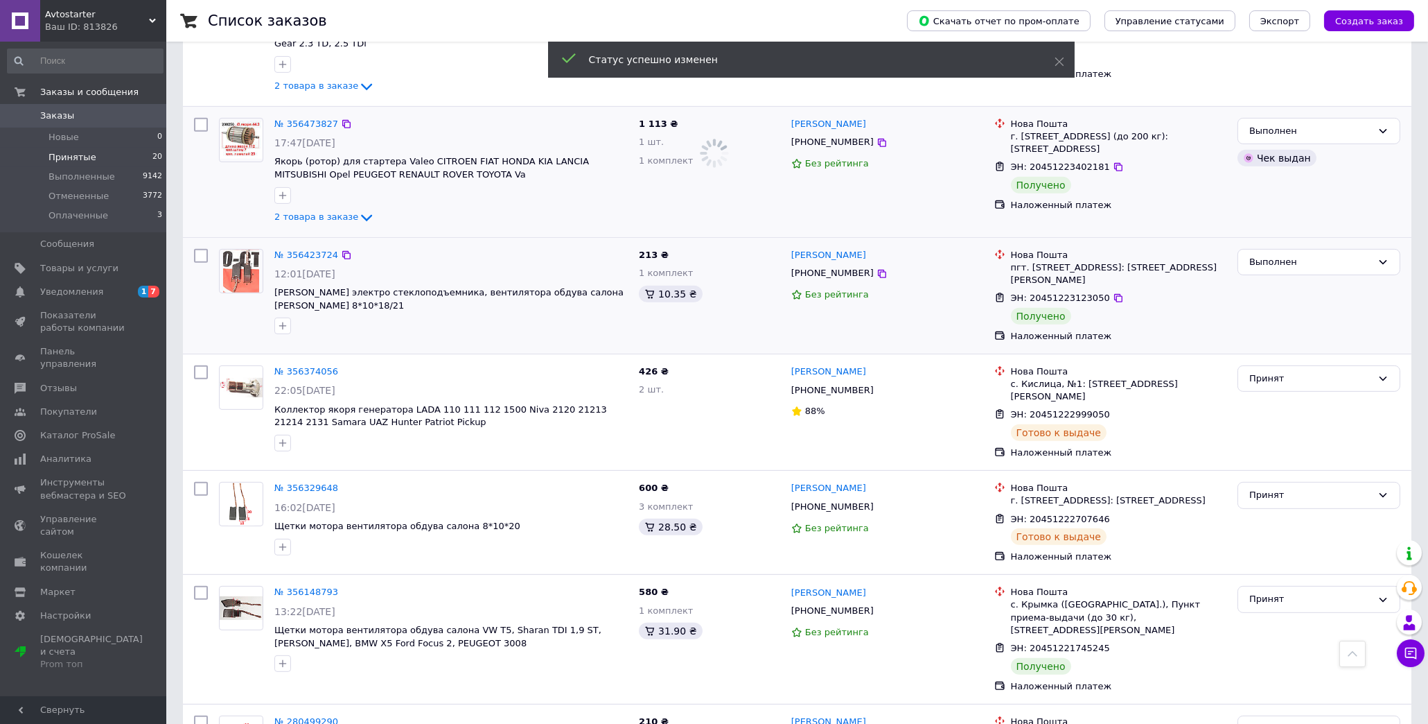
scroll to position [1617, 0]
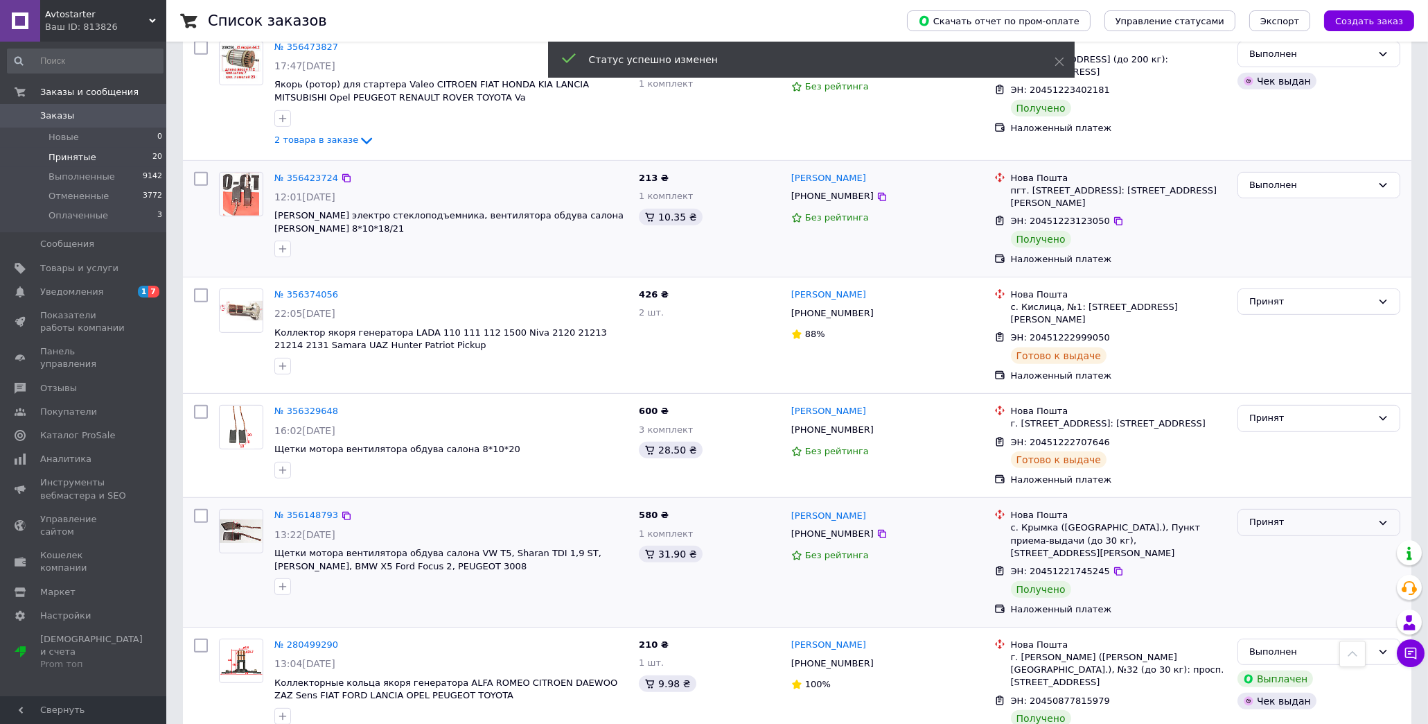
click at [1290, 515] on div "Принят" at bounding box center [1311, 522] width 123 height 15
click at [1273, 539] on li "Выполнен" at bounding box center [1319, 552] width 161 height 26
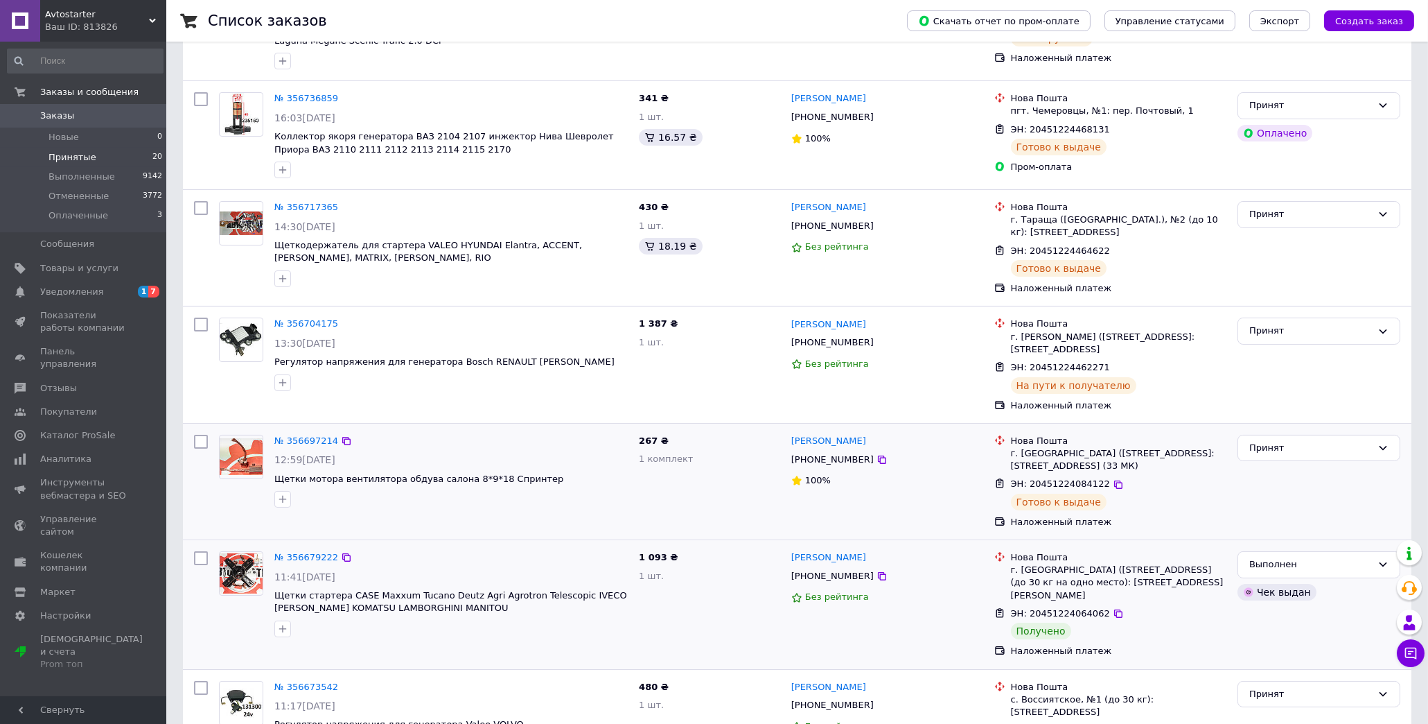
scroll to position [23, 0]
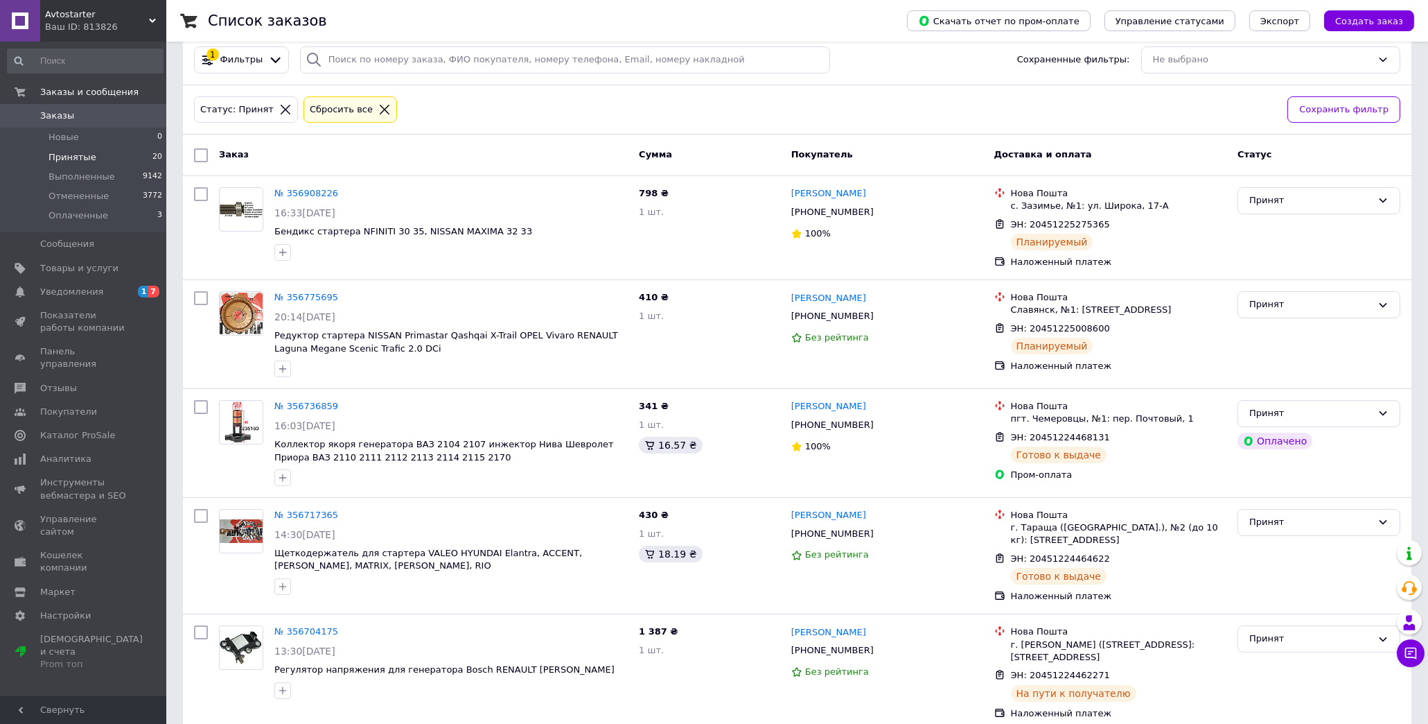
click at [380, 109] on icon at bounding box center [385, 110] width 10 height 10
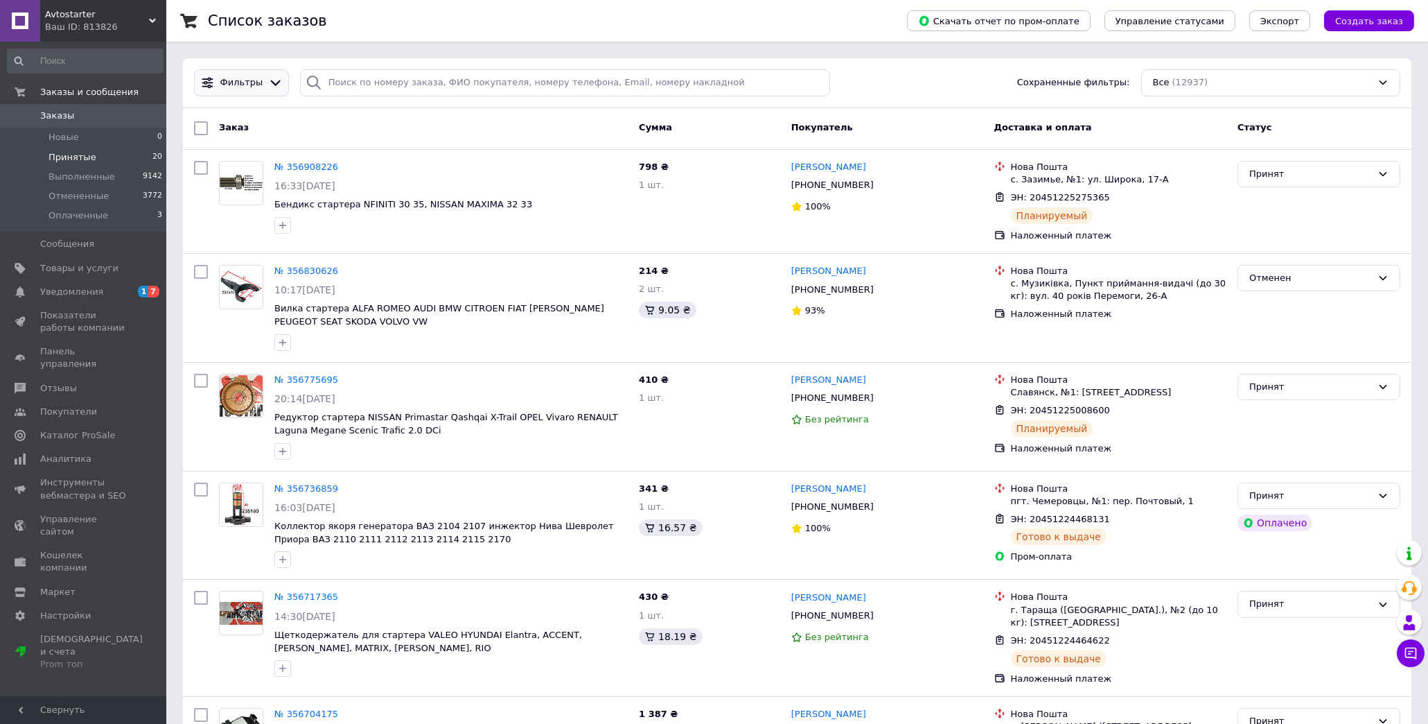
click at [238, 85] on span "Фильтры" at bounding box center [241, 82] width 43 height 13
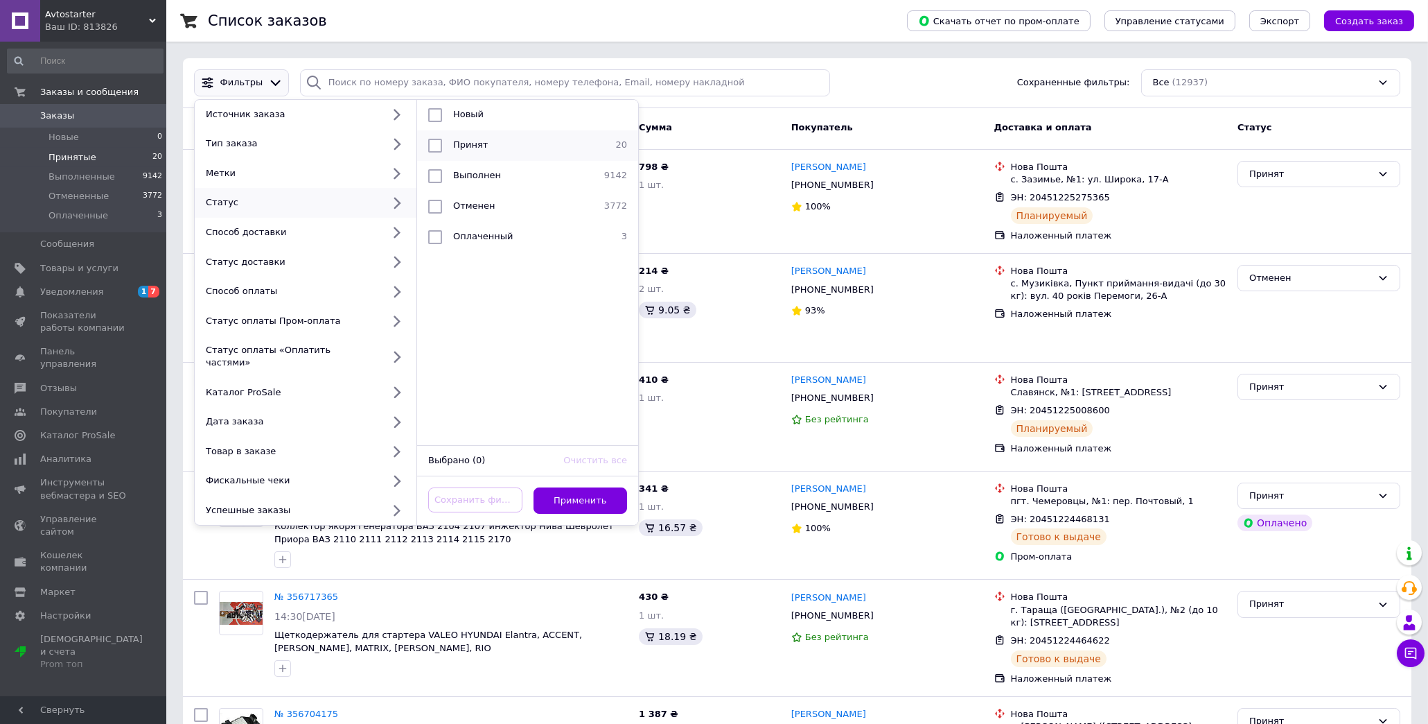
click at [432, 143] on input "checkbox" at bounding box center [435, 146] width 14 height 14
checkbox input "true"
click at [570, 487] on button "Применить" at bounding box center [581, 500] width 94 height 27
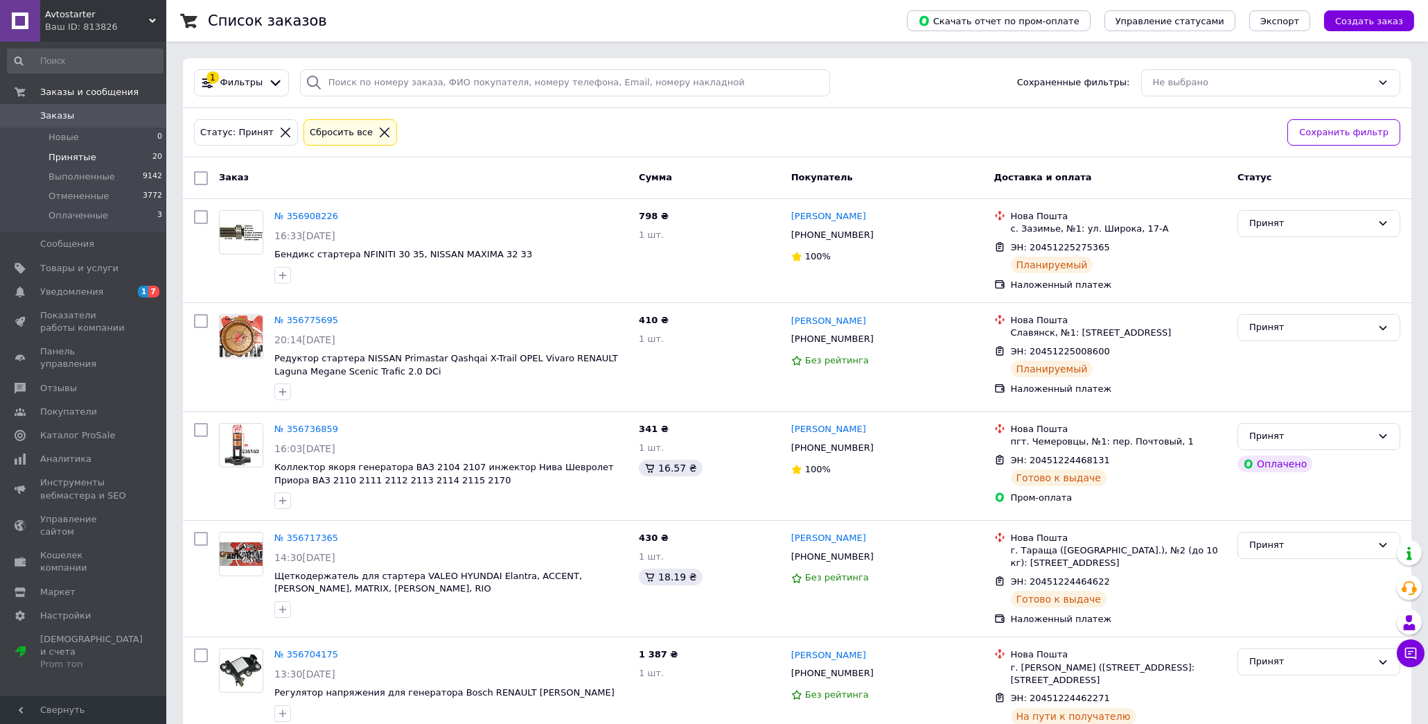
click at [378, 130] on icon at bounding box center [384, 132] width 12 height 12
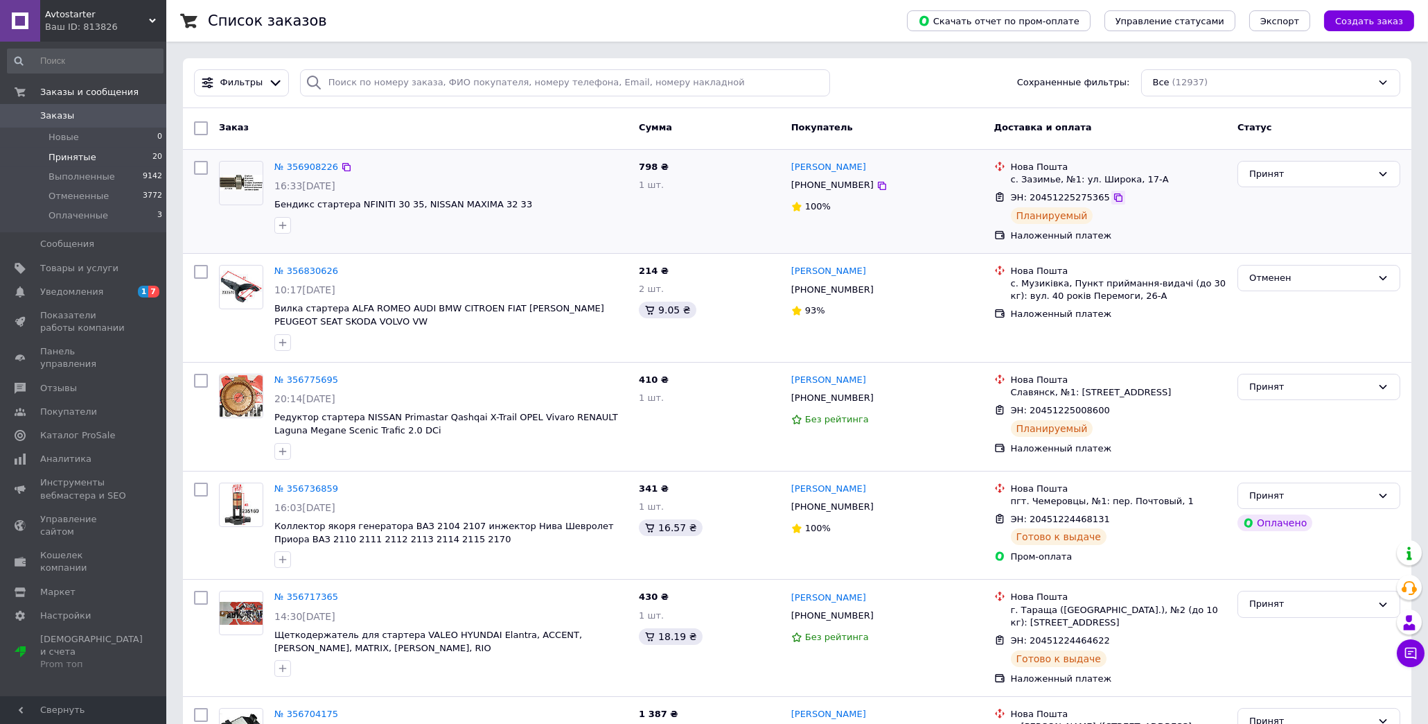
click at [1113, 198] on icon at bounding box center [1118, 197] width 11 height 11
